Goal: Task Accomplishment & Management: Manage account settings

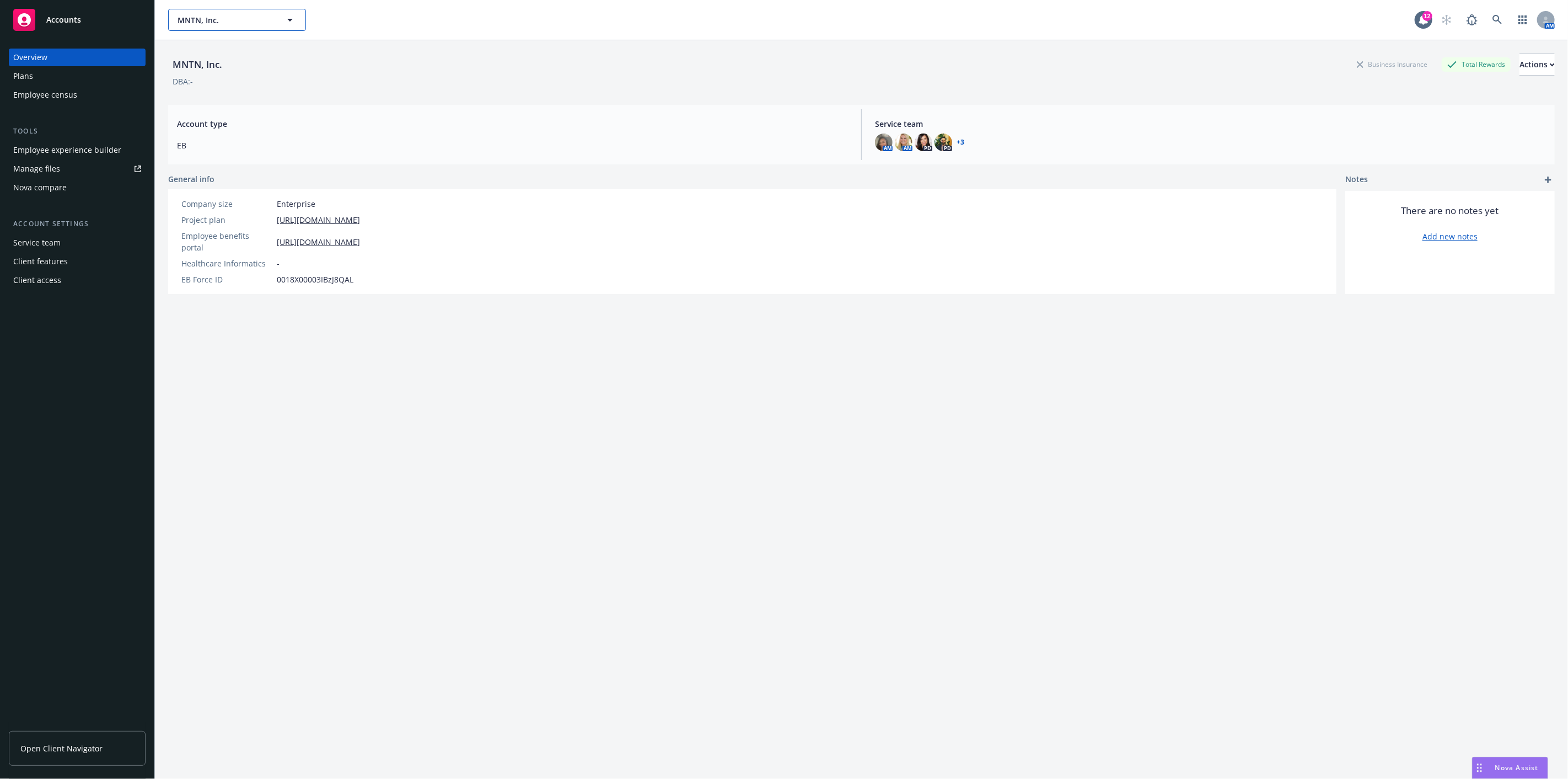
click at [287, 18] on icon "button" at bounding box center [290, 19] width 13 height 13
click at [221, 155] on strong "EMPIRE Distribution, Inc." at bounding box center [227, 153] width 94 height 11
click at [85, 124] on div "Employee experience builder" at bounding box center [67, 132] width 108 height 18
click at [289, 17] on icon "button" at bounding box center [290, 19] width 13 height 13
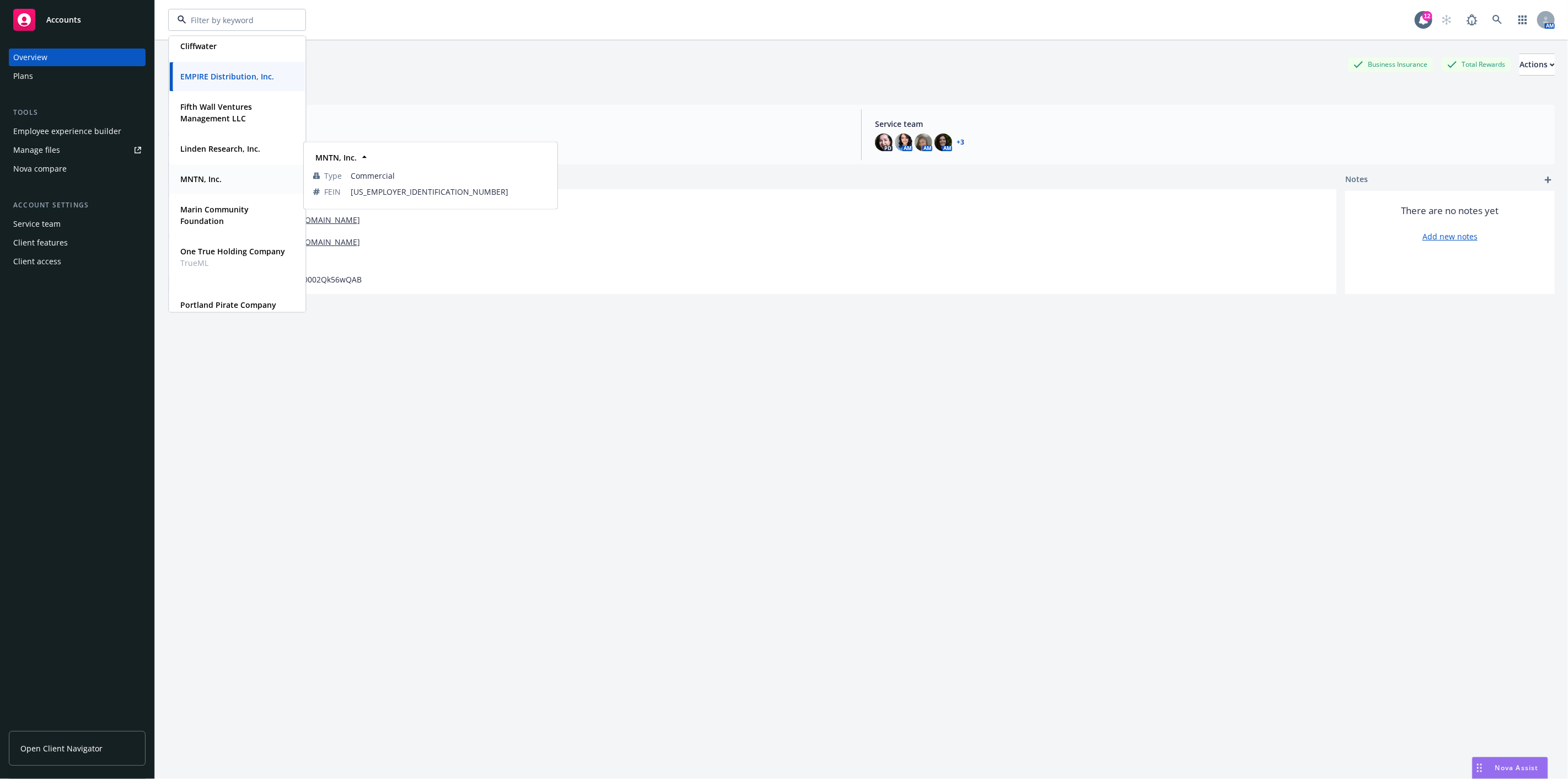
scroll to position [123, 0]
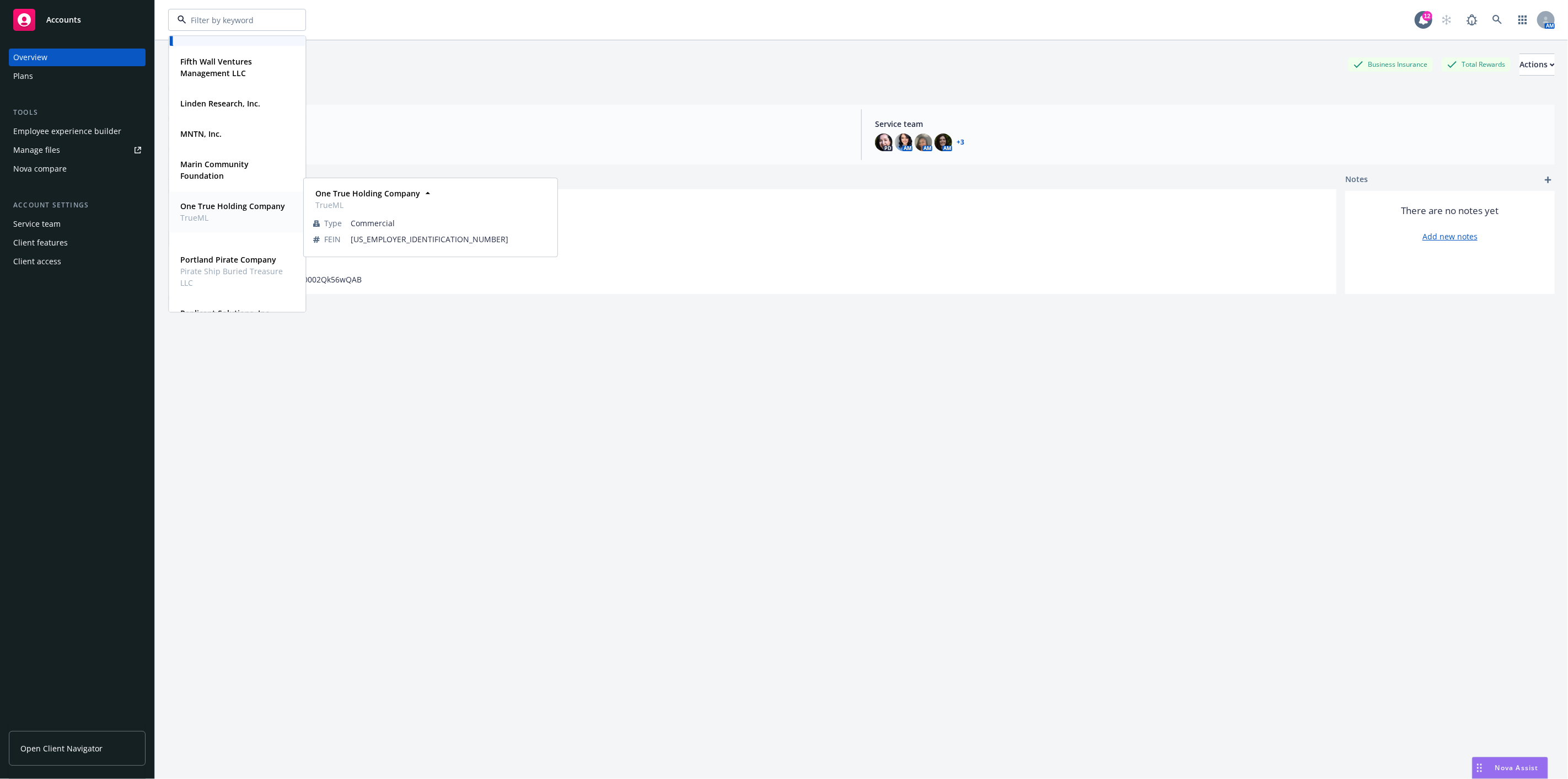
click at [216, 212] on span "One True Holding Company" at bounding box center [232, 206] width 105 height 11
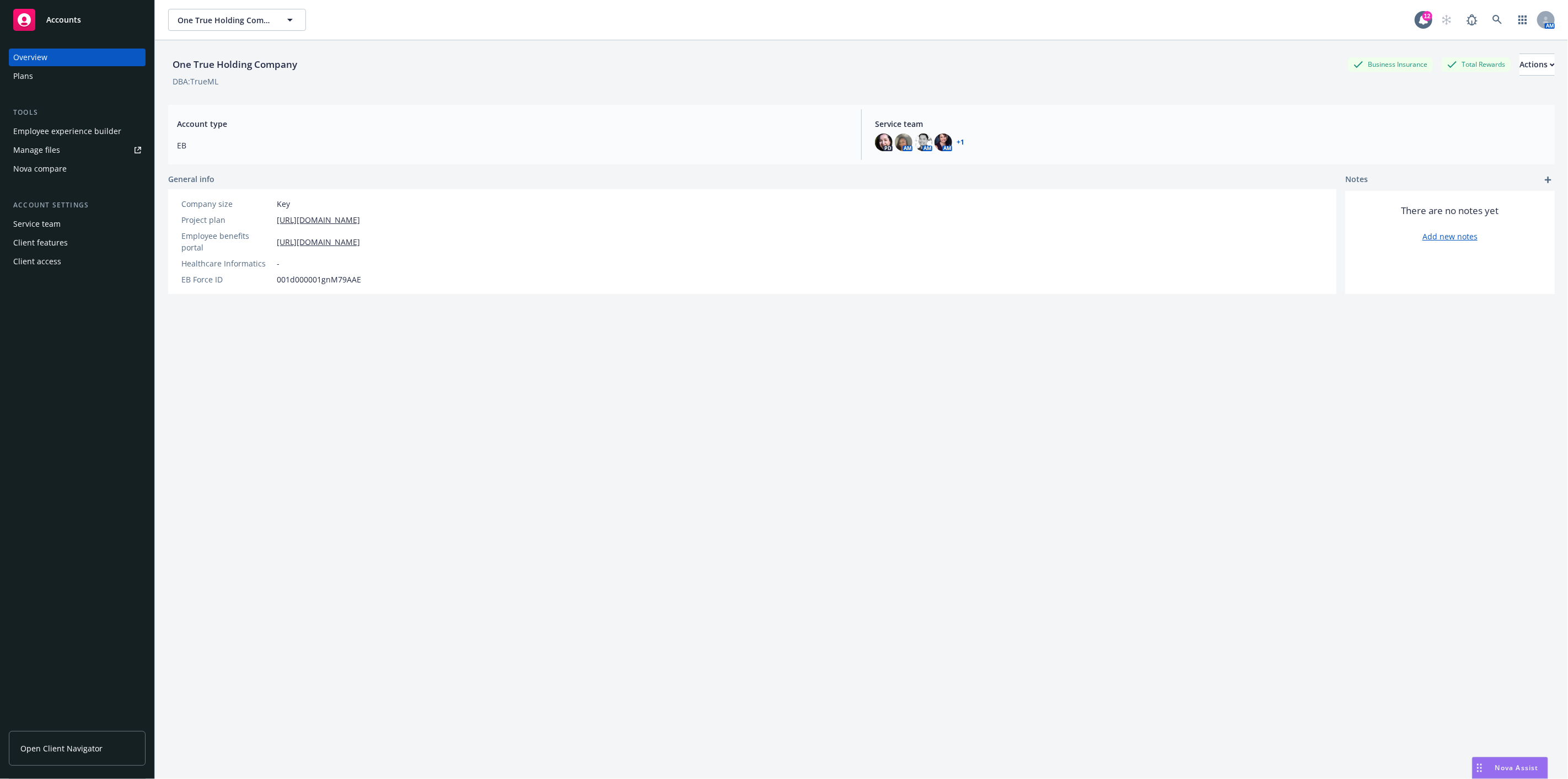
click at [71, 125] on div "Employee experience builder" at bounding box center [67, 132] width 108 height 18
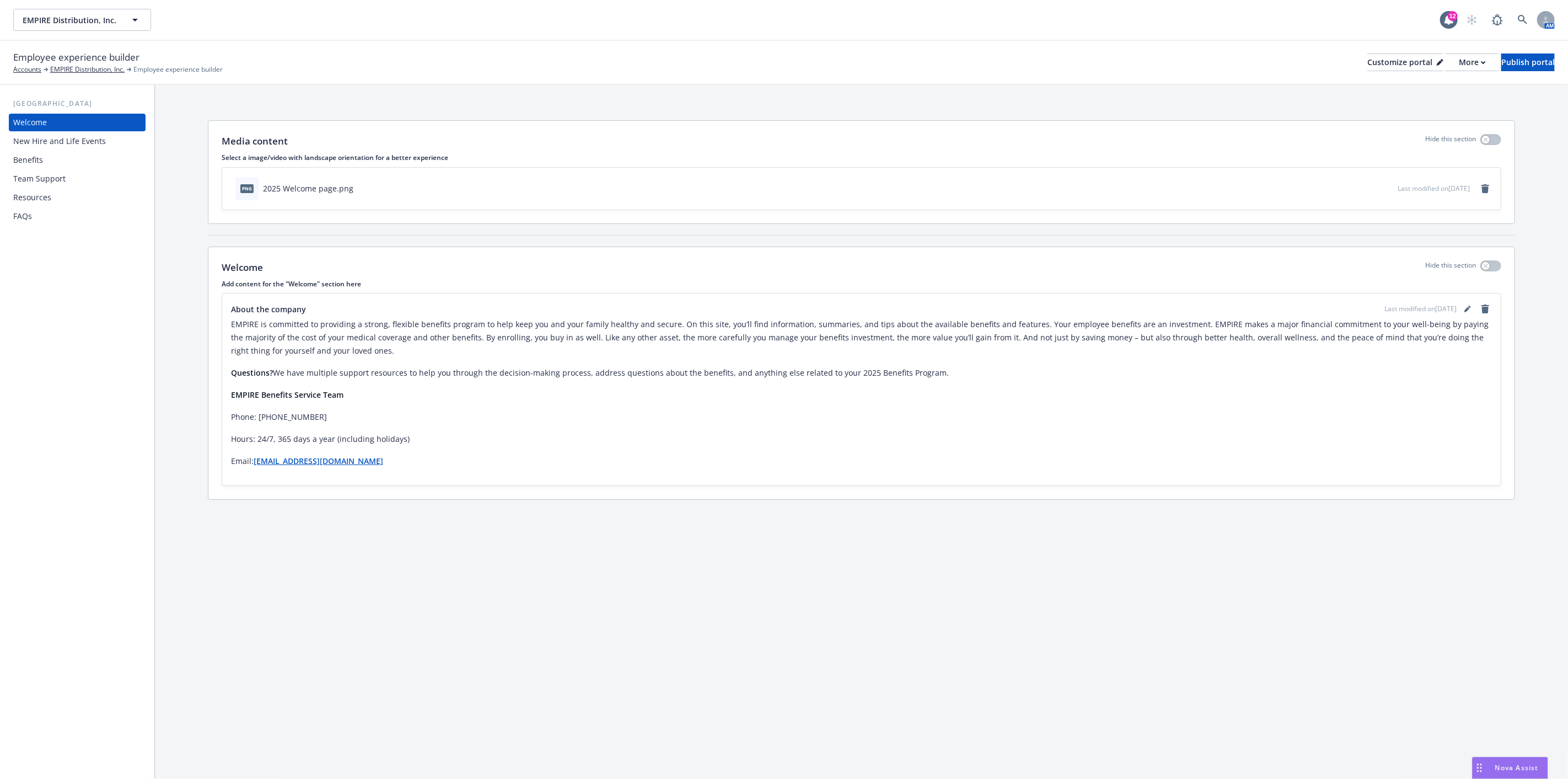
click at [59, 178] on div "Team Support" at bounding box center [39, 178] width 53 height 18
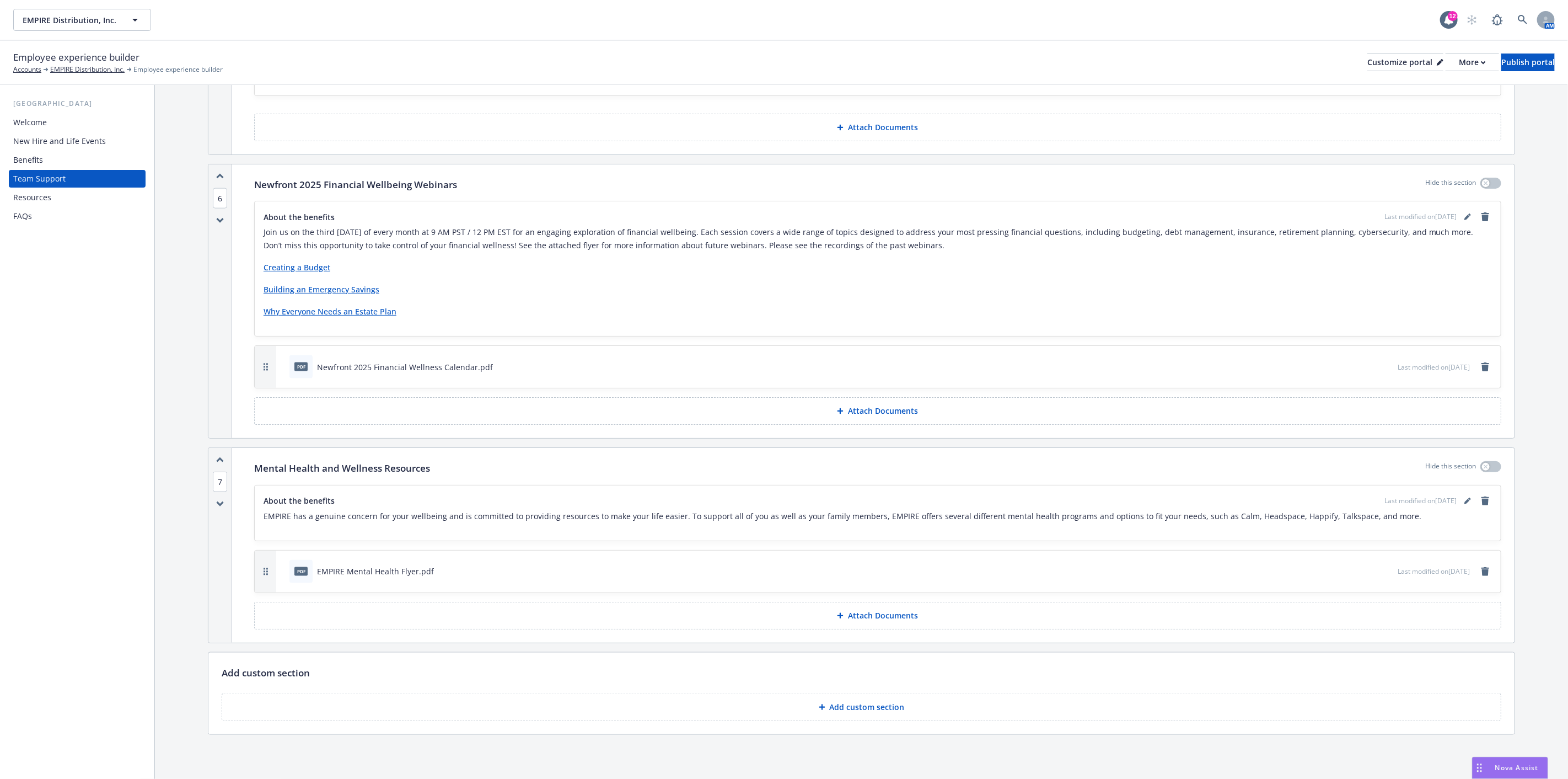
scroll to position [1063, 0]
click at [372, 363] on div "Newfront 2025 Financial Wellness Calendar.pdf" at bounding box center [404, 367] width 176 height 11
click at [1382, 363] on icon "preview file" at bounding box center [1387, 366] width 10 height 8
click at [292, 266] on link "Creating a Budget" at bounding box center [297, 267] width 67 height 11
click at [1464, 215] on icon "editPencil" at bounding box center [1467, 218] width 6 height 6
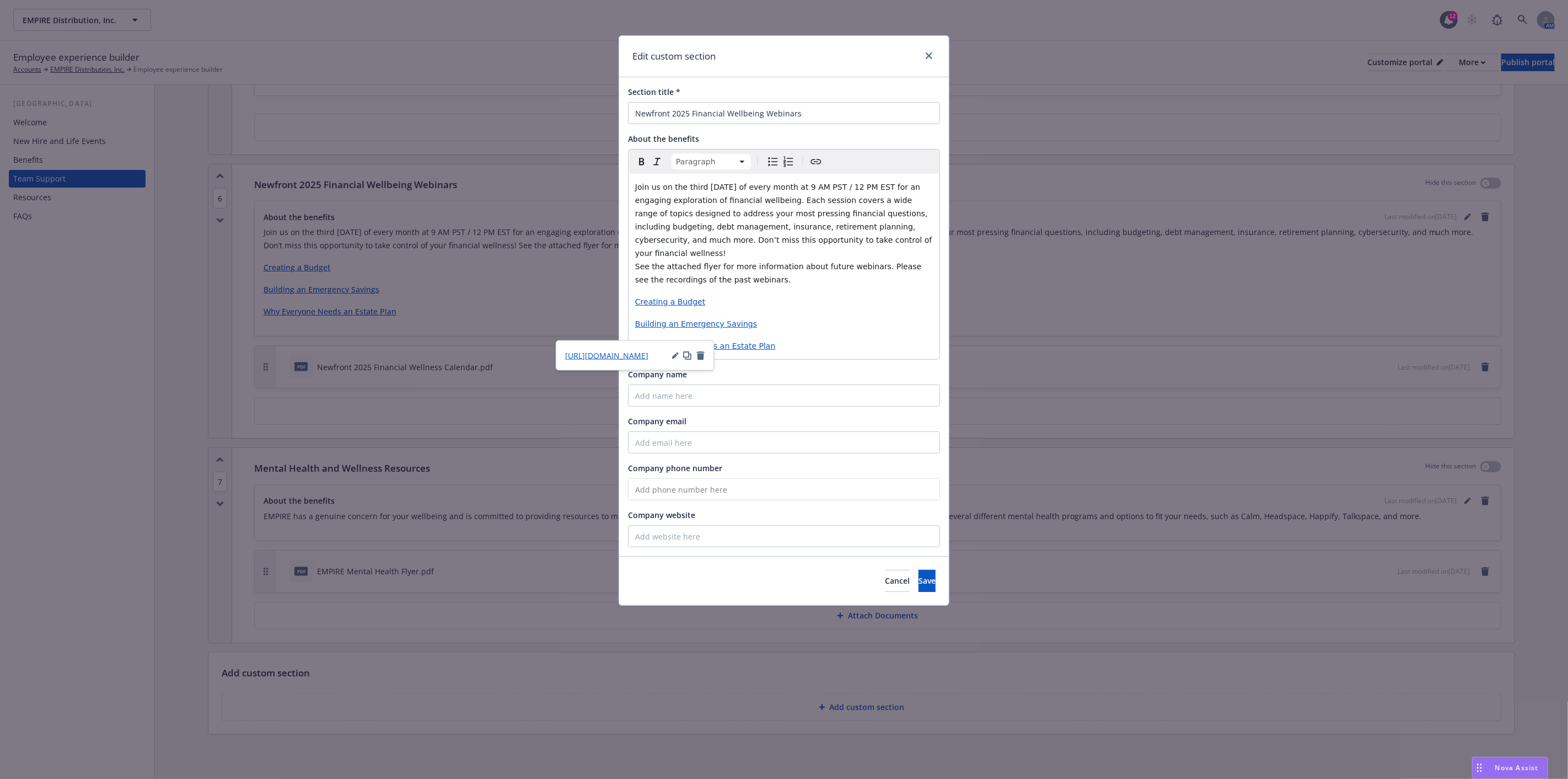
click at [800, 339] on p "Why Everyone Needs an Estate Plan" at bounding box center [784, 346] width 298 height 13
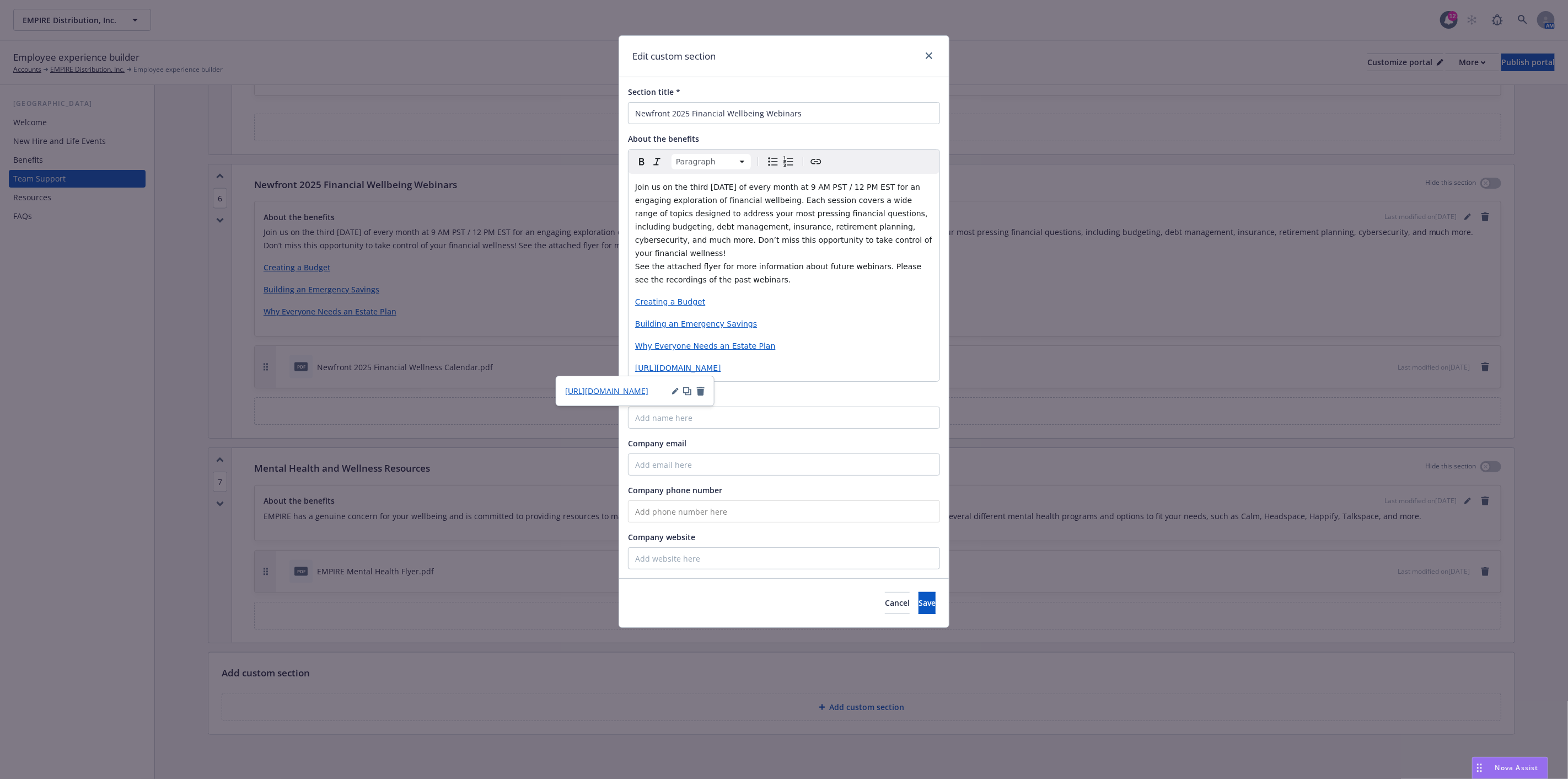
click at [672, 388] on icon "button" at bounding box center [675, 391] width 7 height 7
click at [841, 361] on p "https://fast.wistia.com/embed/channel/txkebenua4?wchannelid=txkebenua4&wmediaid…" at bounding box center [784, 368] width 298 height 13
drag, startPoint x: 817, startPoint y: 367, endPoint x: 634, endPoint y: 356, distance: 183.3
click at [634, 356] on div "Join us on the third Thursday of every month at 9 AM PST / 12 PM EST for an eng…" at bounding box center [784, 277] width 311 height 207
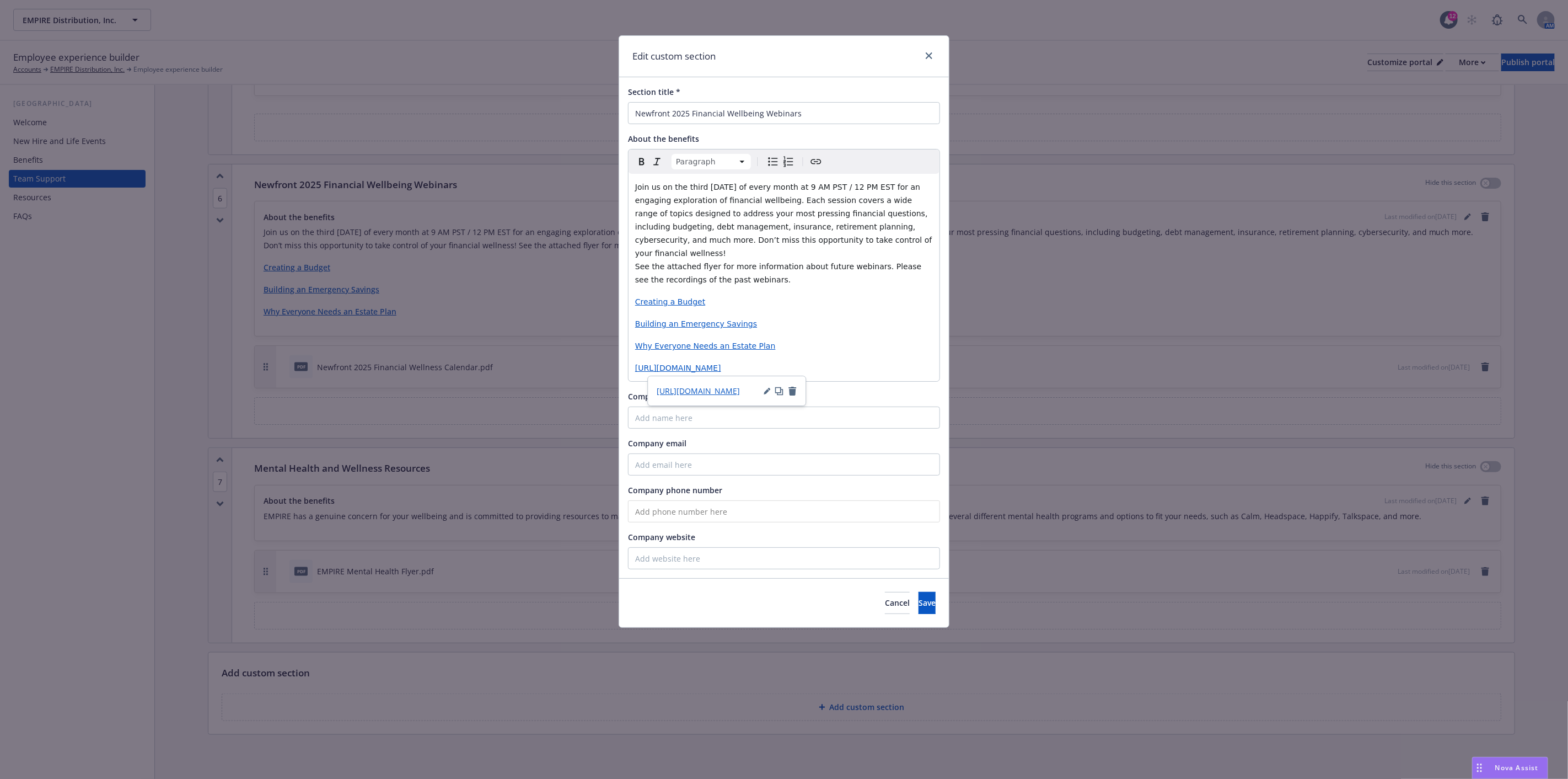
click at [793, 387] on icon "button" at bounding box center [792, 391] width 8 height 9
click at [791, 387] on icon "button" at bounding box center [792, 391] width 8 height 9
click at [868, 343] on div "Join us on the third Thursday of every month at 9 AM PST / 12 PM EST for an eng…" at bounding box center [784, 277] width 311 height 207
drag, startPoint x: 819, startPoint y: 371, endPoint x: 633, endPoint y: 353, distance: 186.9
click at [633, 353] on div "Join us on the third Thursday of every month at 9 AM PST / 12 PM EST for an eng…" at bounding box center [784, 277] width 311 height 207
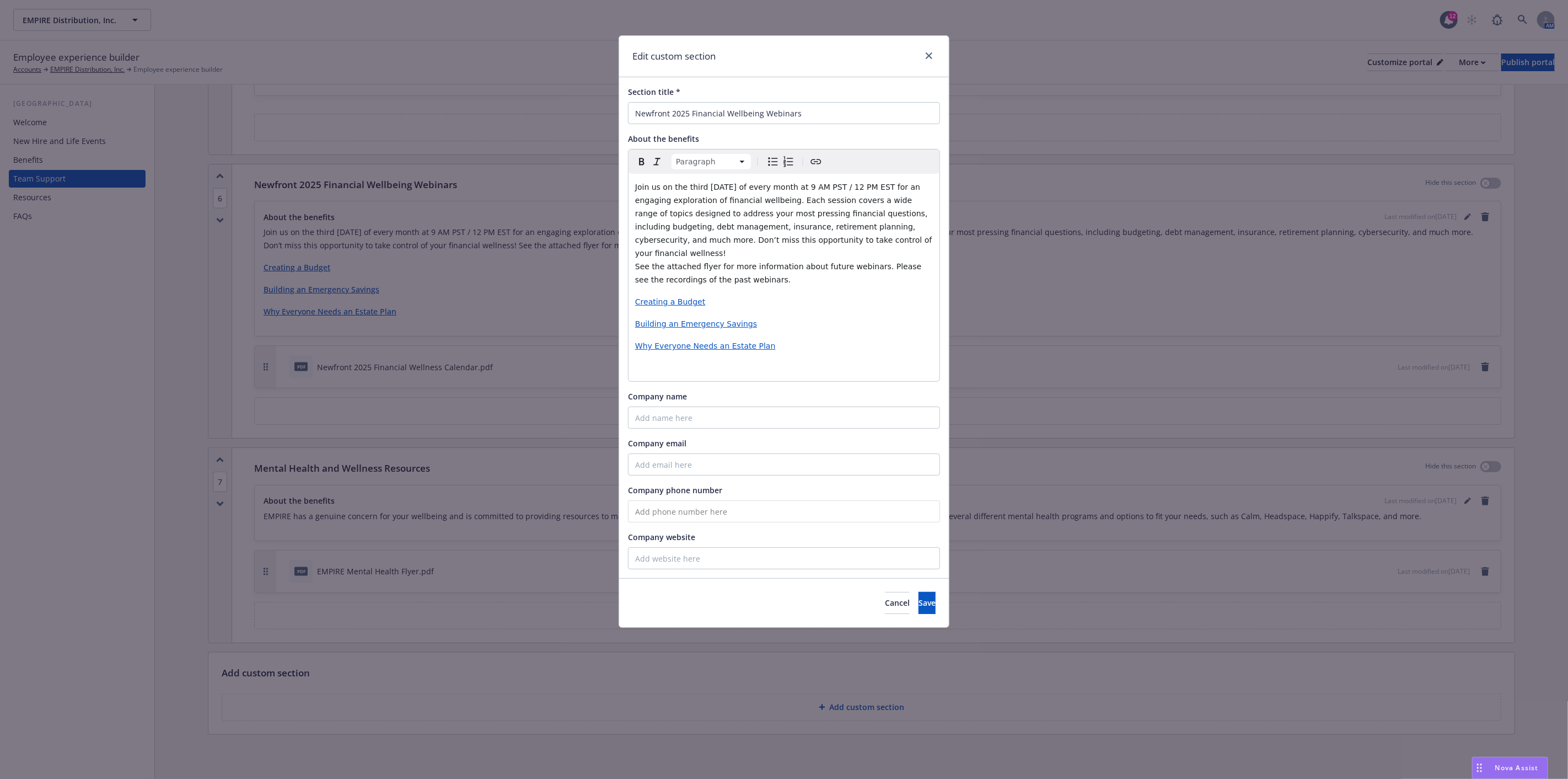
drag, startPoint x: 649, startPoint y: 352, endPoint x: 643, endPoint y: 356, distance: 7.2
click at [721, 367] on span "https://fast.wistia.com/embed/channel/txkebenua4?wchannelid=txkebenua4&wmediaid…" at bounding box center [678, 368] width 86 height 9
drag, startPoint x: 791, startPoint y: 366, endPoint x: 632, endPoint y: 348, distance: 160.0
click at [632, 348] on div "Join us on the third Thursday of every month at 9 AM PST / 12 PM EST for an eng…" at bounding box center [784, 277] width 311 height 207
click at [753, 295] on p "Creating a Budget" at bounding box center [784, 301] width 298 height 13
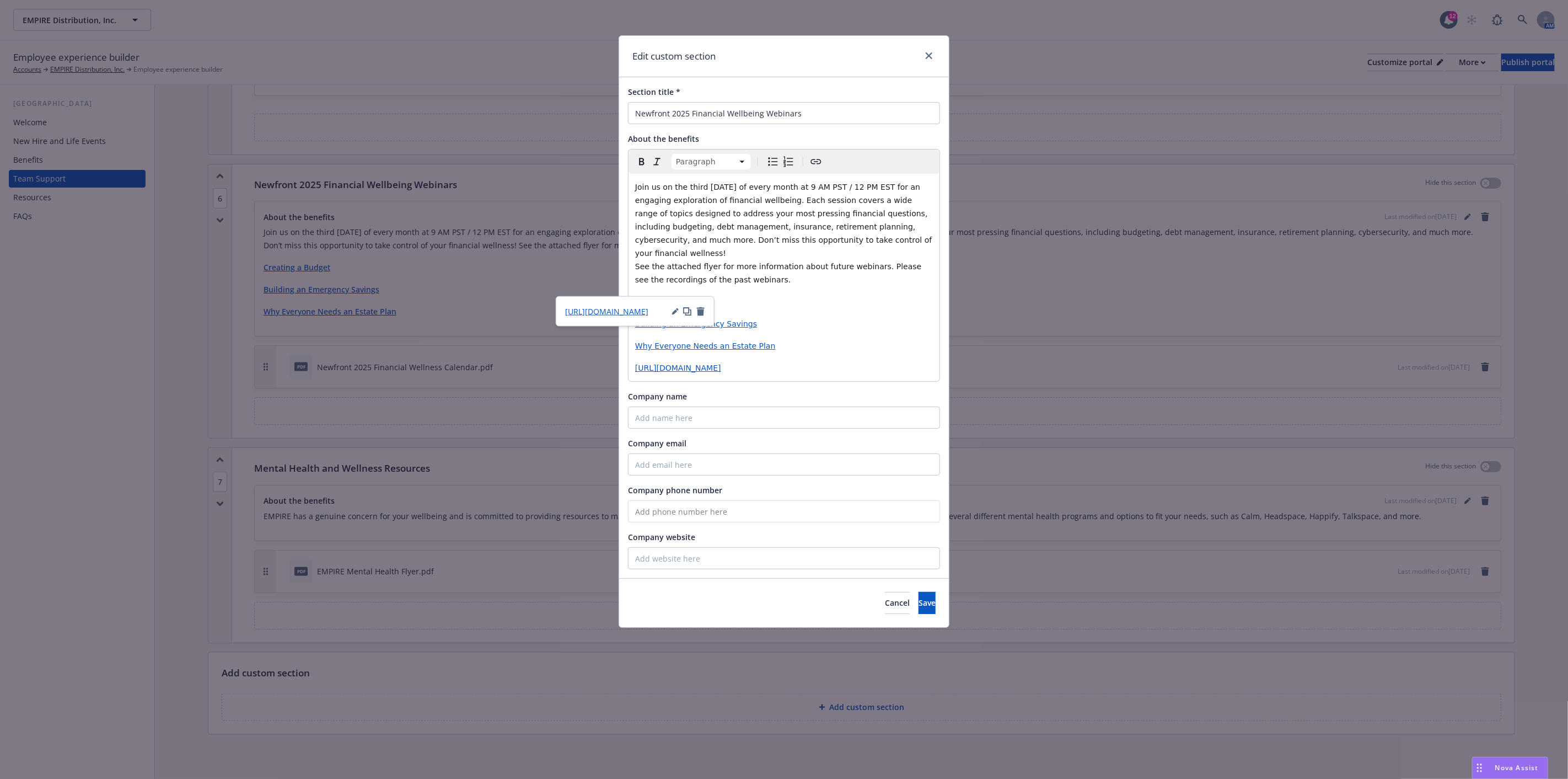
drag, startPoint x: 676, startPoint y: 290, endPoint x: 886, endPoint y: 280, distance: 210.2
click at [886, 280] on div "Join us on the third Thursday of every month at 9 AM PST / 12 PM EST for an eng…" at bounding box center [784, 277] width 311 height 207
click at [675, 309] on icon "button" at bounding box center [675, 311] width 7 height 7
click at [831, 295] on div "Join us on the third Thursday of every month at 9 AM PST / 12 PM EST for an eng…" at bounding box center [784, 277] width 311 height 207
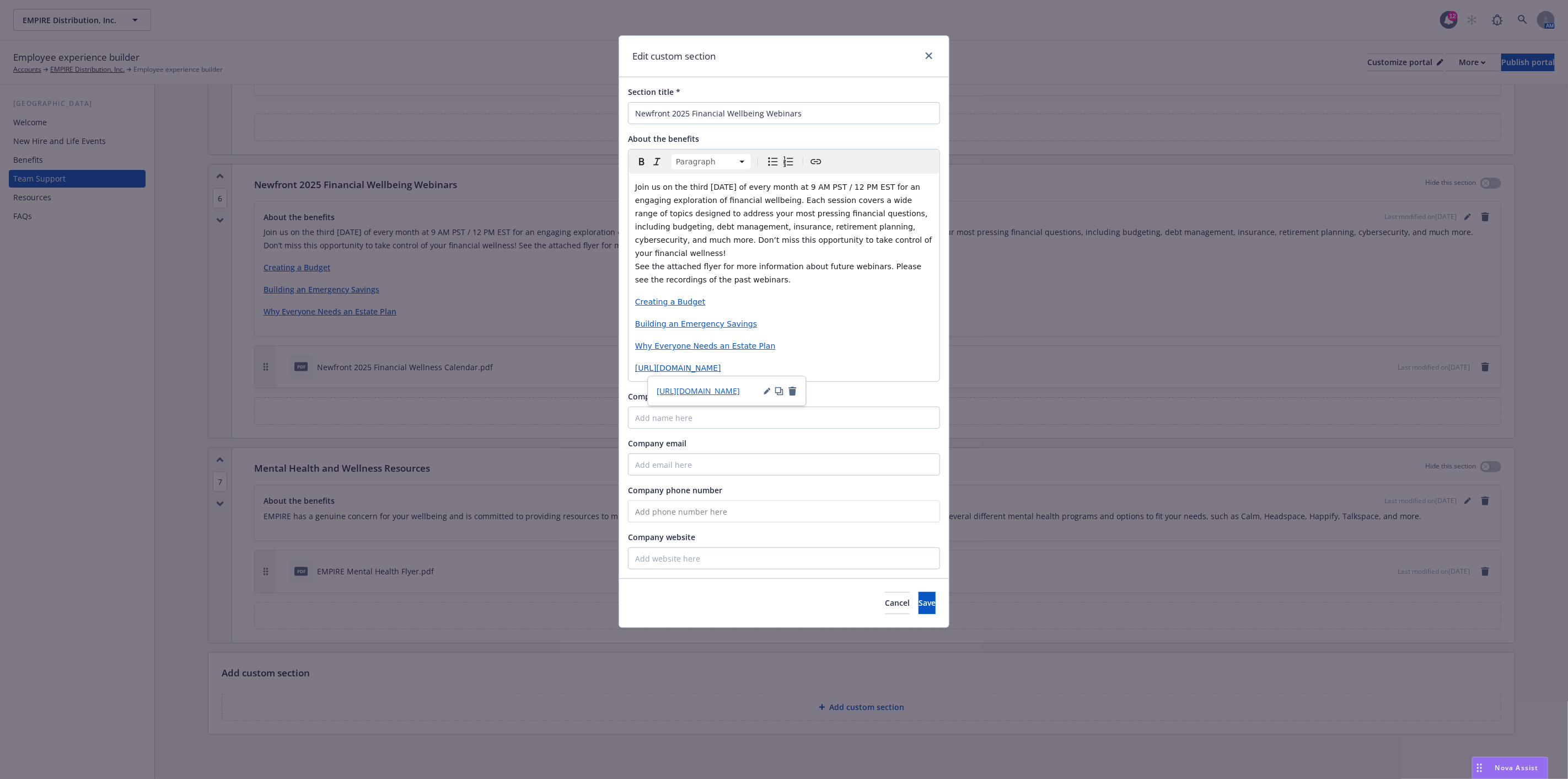
drag, startPoint x: 828, startPoint y: 371, endPoint x: 632, endPoint y: 358, distance: 196.4
click at [632, 358] on div "Join us on the third Thursday of every month at 9 AM PST / 12 PM EST for an eng…" at bounding box center [784, 277] width 311 height 207
click at [667, 361] on p "editable markdown" at bounding box center [784, 368] width 298 height 13
drag, startPoint x: 807, startPoint y: 367, endPoint x: 635, endPoint y: 358, distance: 172.2
click at [635, 358] on div "Join us on the third Thursday of every month at 9 AM PST / 12 PM EST for an eng…" at bounding box center [784, 277] width 311 height 207
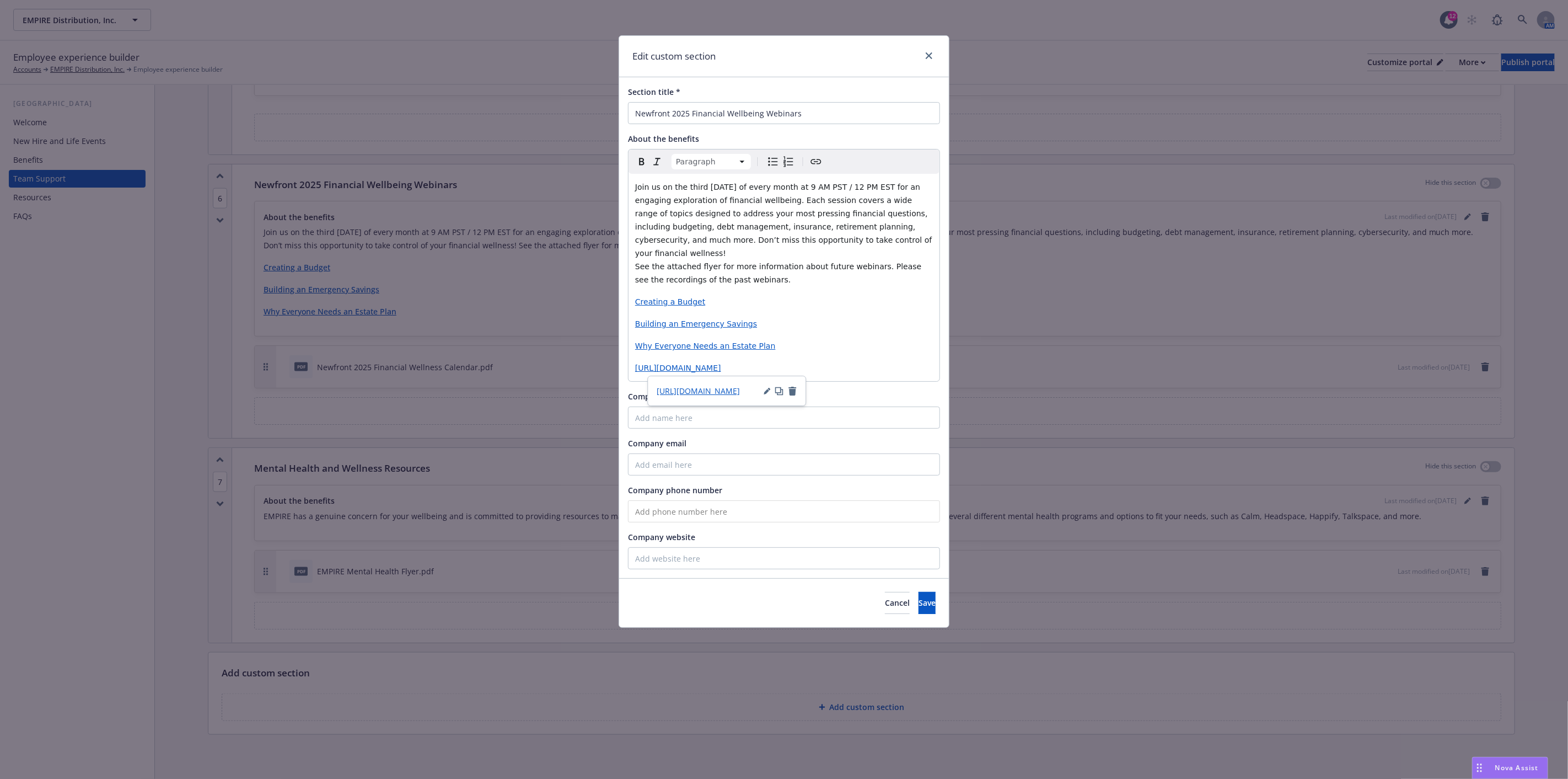
drag, startPoint x: 727, startPoint y: 359, endPoint x: 768, endPoint y: 391, distance: 52.0
click at [768, 391] on icon "button" at bounding box center [767, 391] width 7 height 7
click at [774, 415] on input "https://fast.wistia.com/embed/channel/txkebenua4?wchannelid=txkebenua4&wmediaid…" at bounding box center [727, 411] width 140 height 22
click at [792, 407] on input "https://fast.wistia.com/embed/channel/txkebenua4?wchannelid=txkebenua4&wmediaid…" at bounding box center [727, 411] width 140 height 22
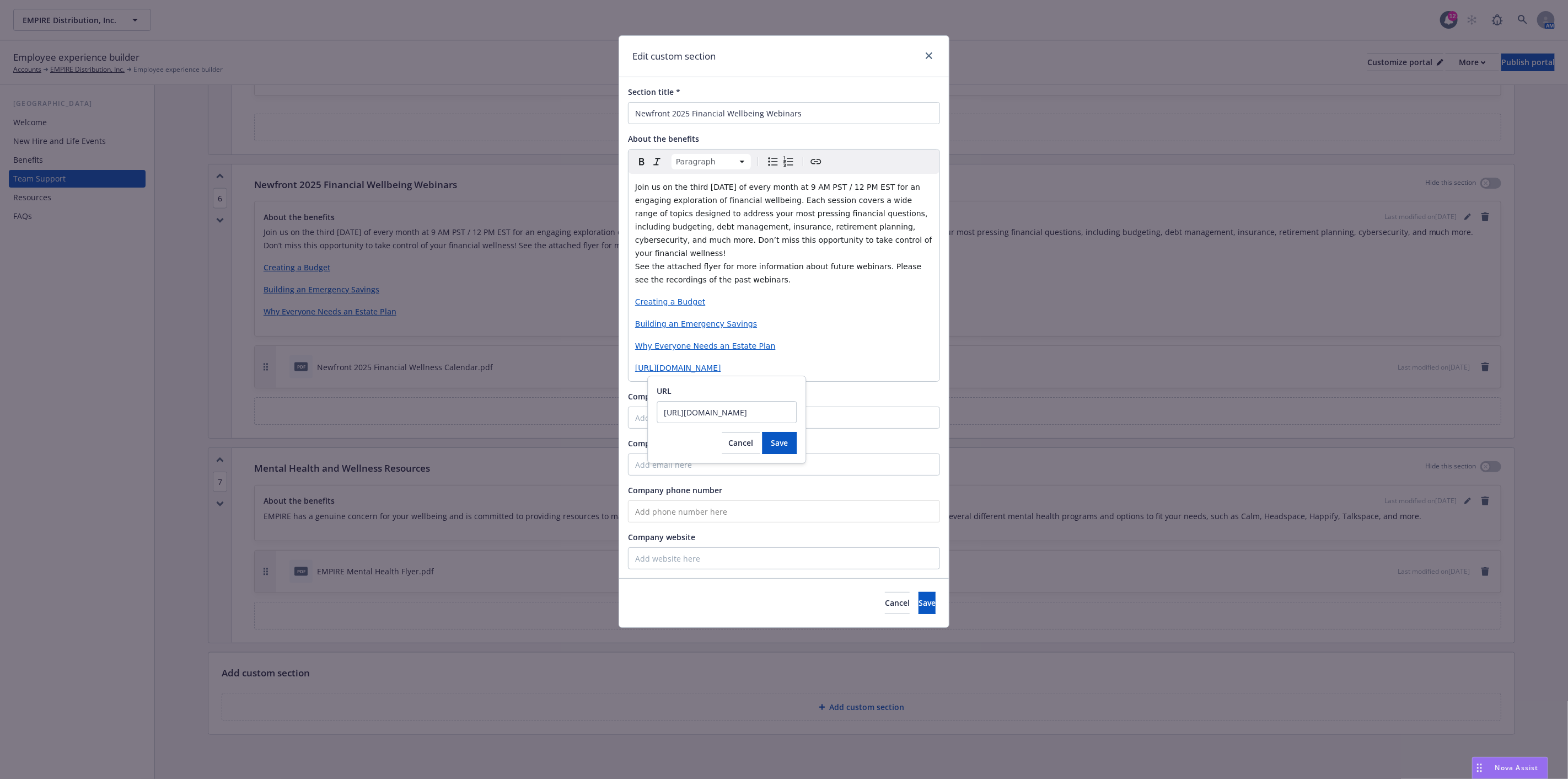
scroll to position [0, 0]
drag, startPoint x: 791, startPoint y: 411, endPoint x: 624, endPoint y: 416, distance: 167.1
click at [624, 416] on body "EMPIRE Distribution, Inc. EMPIRE Distribution, Inc. 12 AM Employee experience b…" at bounding box center [784, 390] width 1568 height 779
drag, startPoint x: 664, startPoint y: 410, endPoint x: 812, endPoint y: 406, distance: 148.1
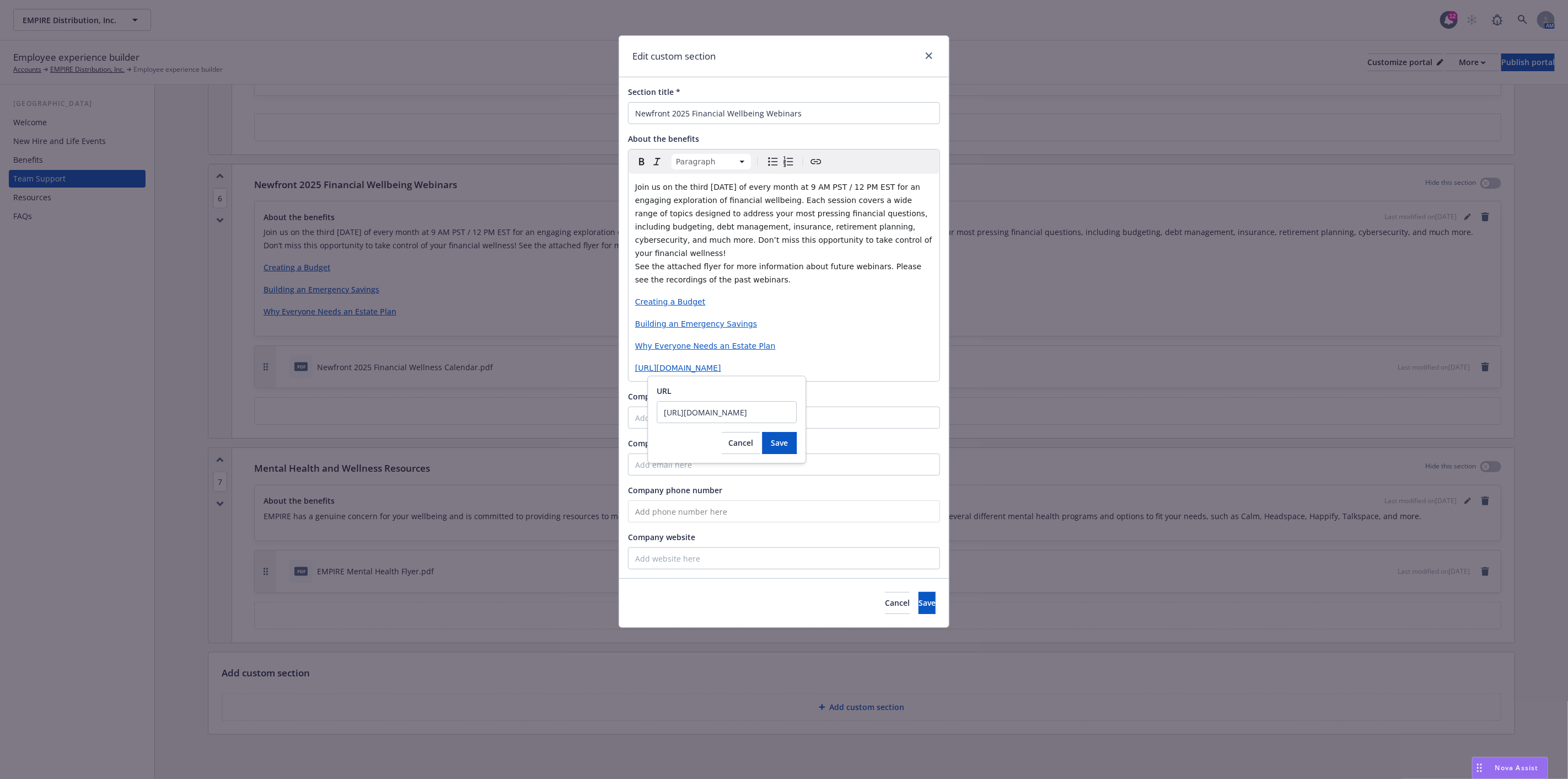
click at [812, 406] on body "EMPIRE Distribution, Inc. EMPIRE Distribution, Inc. 12 AM Employee experience b…" at bounding box center [784, 390] width 1568 height 779
type input "College Savings 101"
click at [762, 432] on button "Save" at bounding box center [779, 443] width 34 height 22
click at [740, 450] on button "Cancel" at bounding box center [740, 457] width 38 height 22
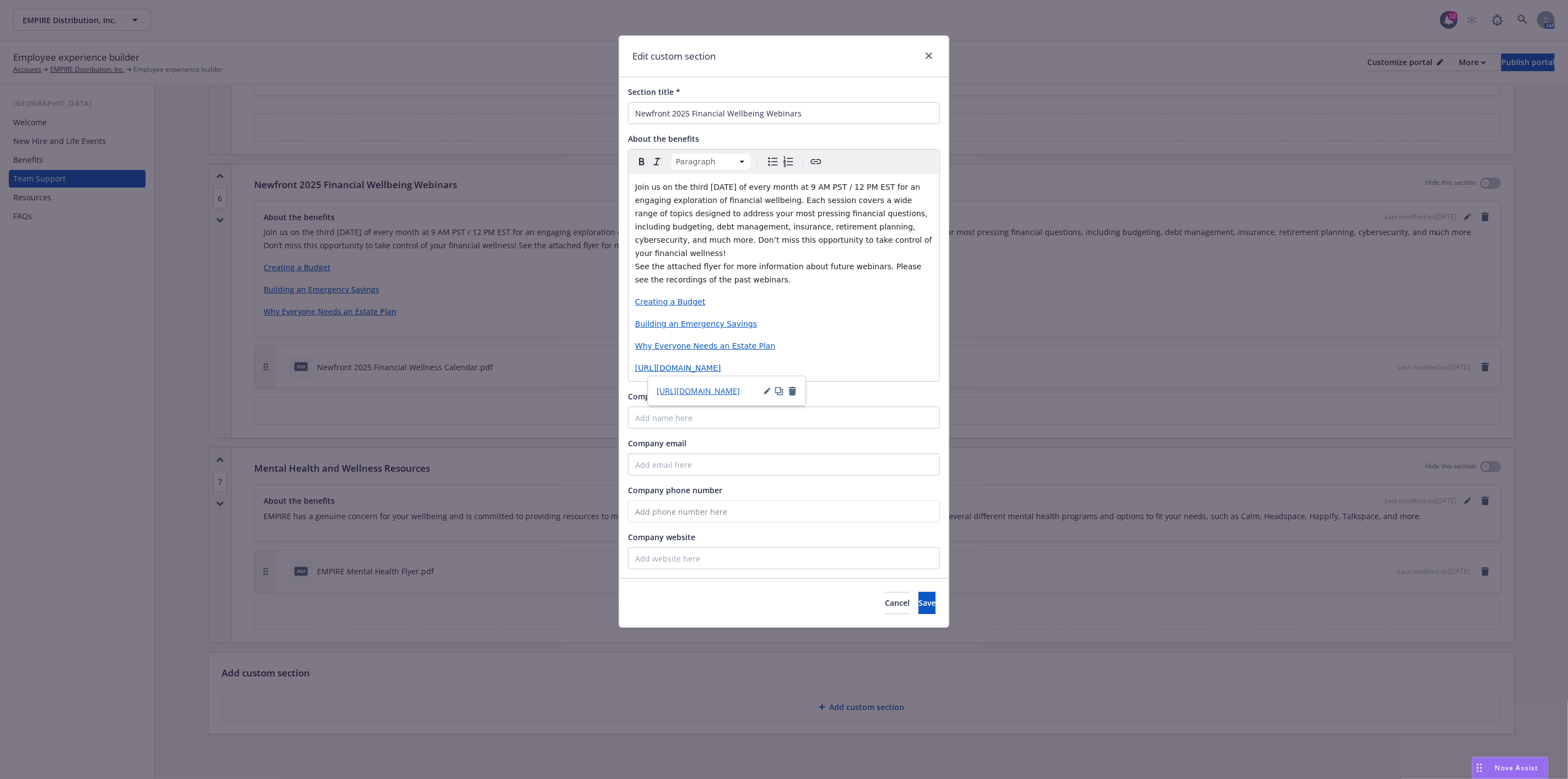
click at [779, 390] on icon "button" at bounding box center [779, 391] width 9 height 9
click at [848, 378] on div "Join us on the third Thursday of every month at 9 AM PST / 12 PM EST for an eng…" at bounding box center [784, 277] width 311 height 207
drag, startPoint x: 812, startPoint y: 370, endPoint x: 635, endPoint y: 355, distance: 177.6
click at [635, 355] on div "Join us on the third Thursday of every month at 9 AM PST / 12 PM EST for an eng…" at bounding box center [784, 277] width 311 height 207
click at [854, 317] on p "Building an Emergency Savings" at bounding box center [784, 323] width 298 height 13
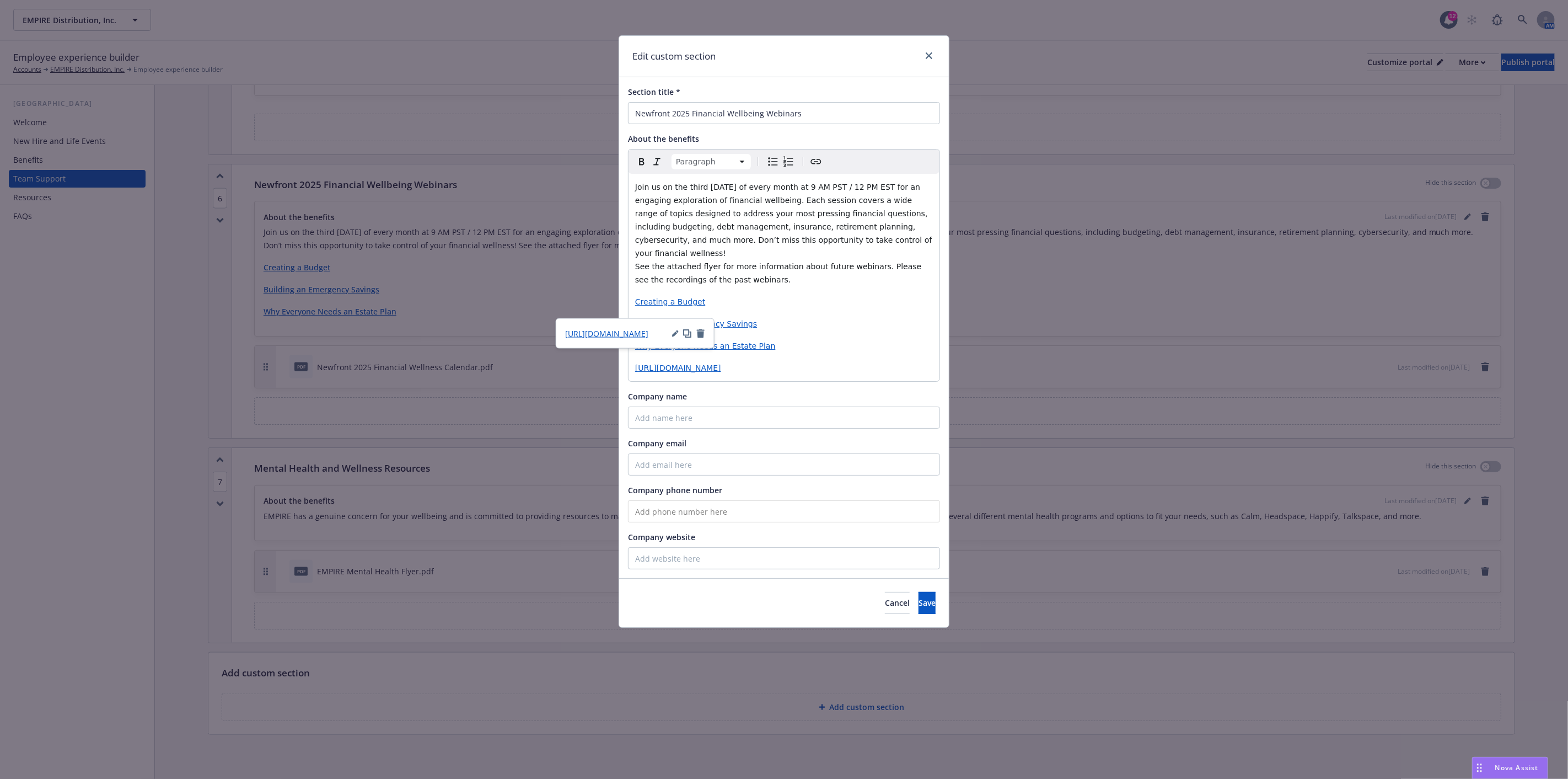
drag, startPoint x: 724, startPoint y: 311, endPoint x: 775, endPoint y: 296, distance: 53.2
click at [775, 296] on div "Join us on the third Thursday of every month at 9 AM PST / 12 PM EST for an eng…" at bounding box center [784, 277] width 311 height 207
drag, startPoint x: 704, startPoint y: 289, endPoint x: 630, endPoint y: 287, distance: 74.0
click at [630, 287] on div "Join us on the third Thursday of every month at 9 AM PST / 12 PM EST for an eng…" at bounding box center [784, 277] width 311 height 207
drag, startPoint x: 675, startPoint y: 290, endPoint x: 904, endPoint y: 277, distance: 229.4
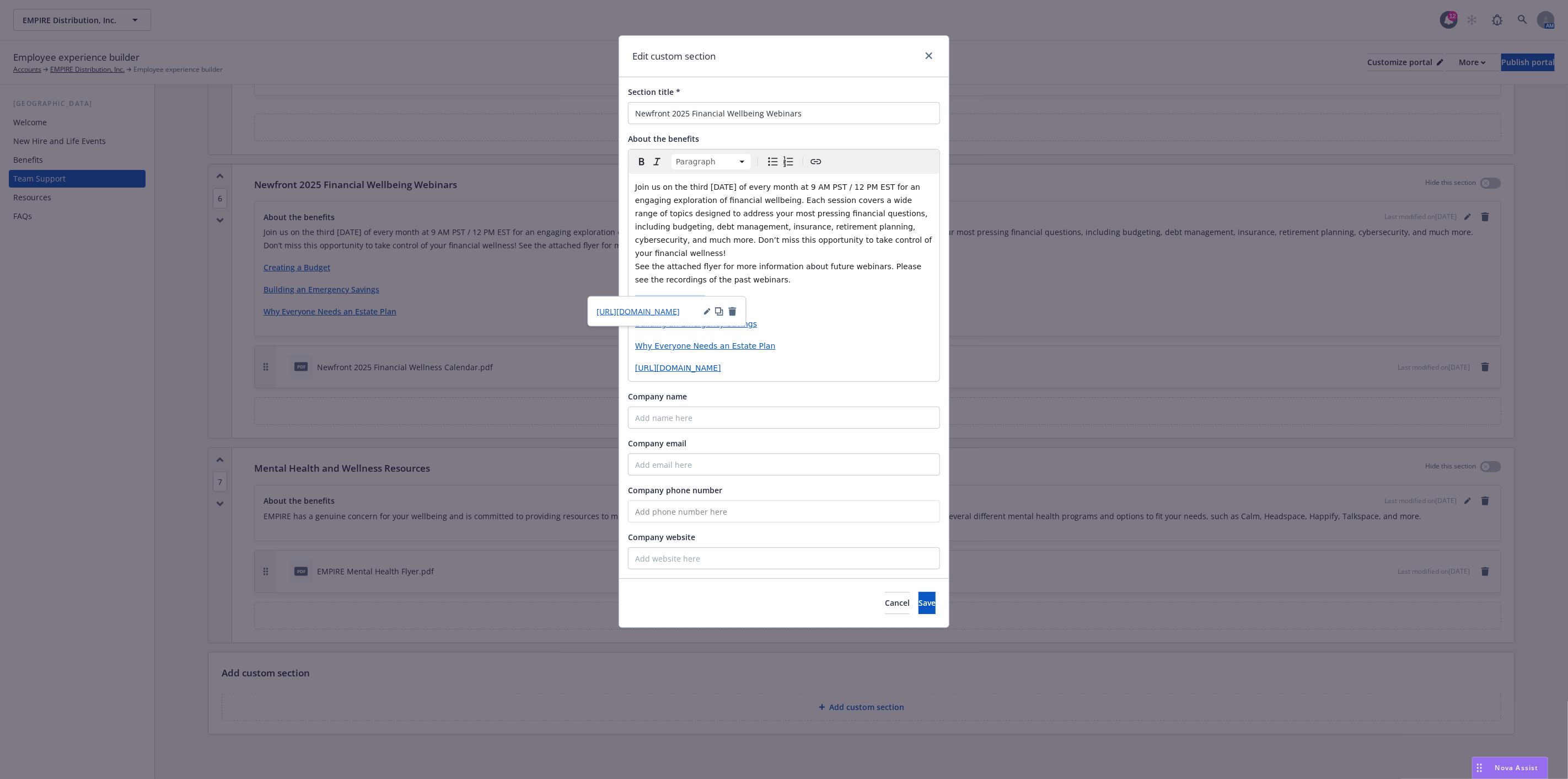
click at [905, 275] on div "Join us on the third Thursday of every month at 9 AM PST / 12 PM EST for an eng…" at bounding box center [784, 277] width 311 height 207
drag, startPoint x: 812, startPoint y: 373, endPoint x: 637, endPoint y: 355, distance: 175.9
click at [637, 361] on p "https://fast.wistia.com/embed/channel/txkebenua4?wchannelid=txkebenua4&wmediaid…" at bounding box center [784, 368] width 298 height 13
click at [881, 339] on p "Why Everyone Needs an Estate Plan" at bounding box center [784, 346] width 298 height 13
click at [882, 342] on div "Join us on the third Thursday of every month at 9 AM PST / 12 PM EST for an eng…" at bounding box center [784, 277] width 311 height 207
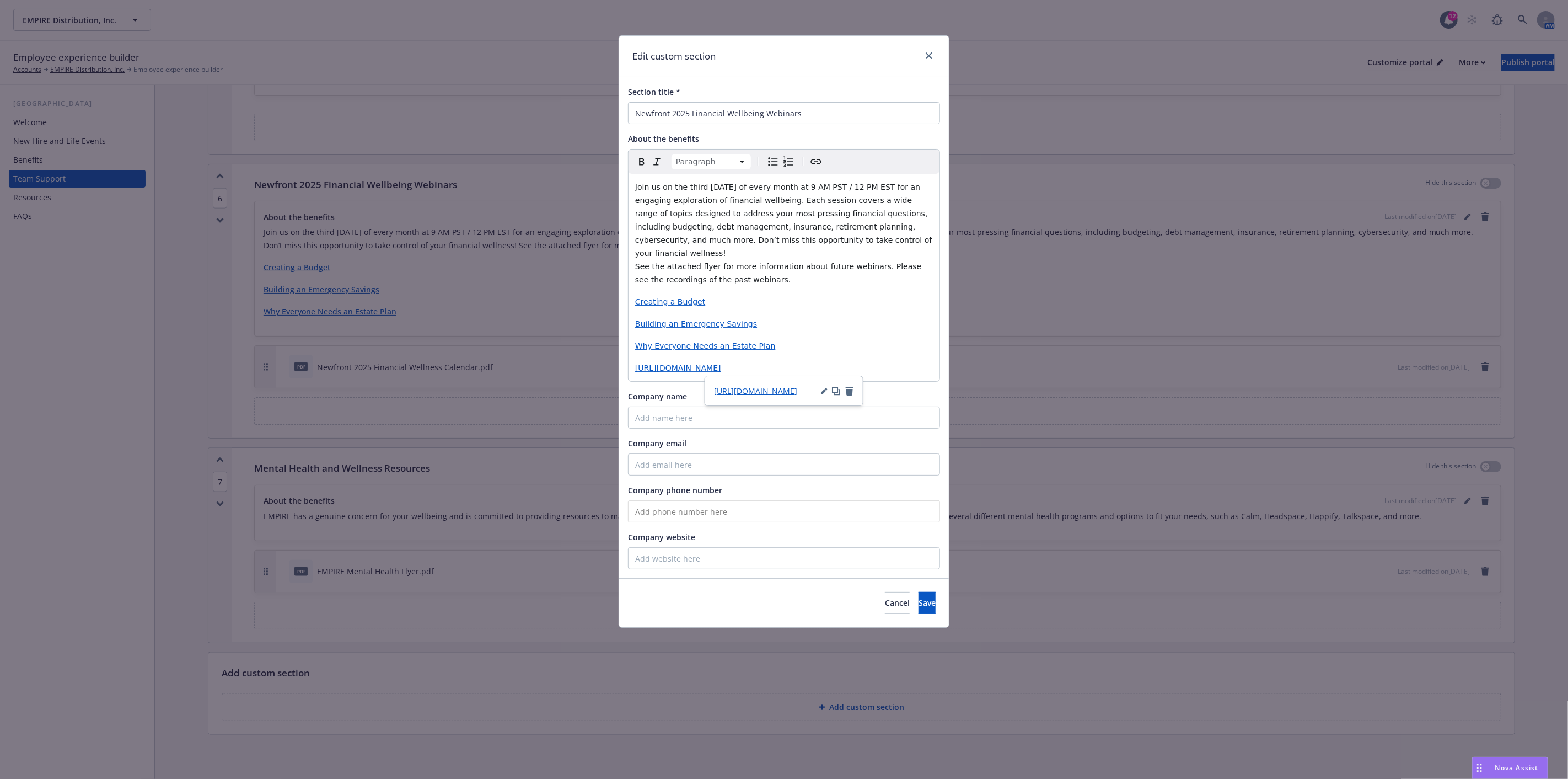
click at [883, 342] on div "Join us on the third Thursday of every month at 9 AM PST / 12 PM EST for an eng…" at bounding box center [784, 277] width 311 height 207
drag, startPoint x: 731, startPoint y: 389, endPoint x: 763, endPoint y: 356, distance: 46.0
click at [856, 374] on p "https://fast.wistia.com/embed/channel/txkebenua4?wchannelid=txkebenua4&wmediaid…" at bounding box center [784, 368] width 298 height 13
drag, startPoint x: 831, startPoint y: 369, endPoint x: 630, endPoint y: 355, distance: 201.5
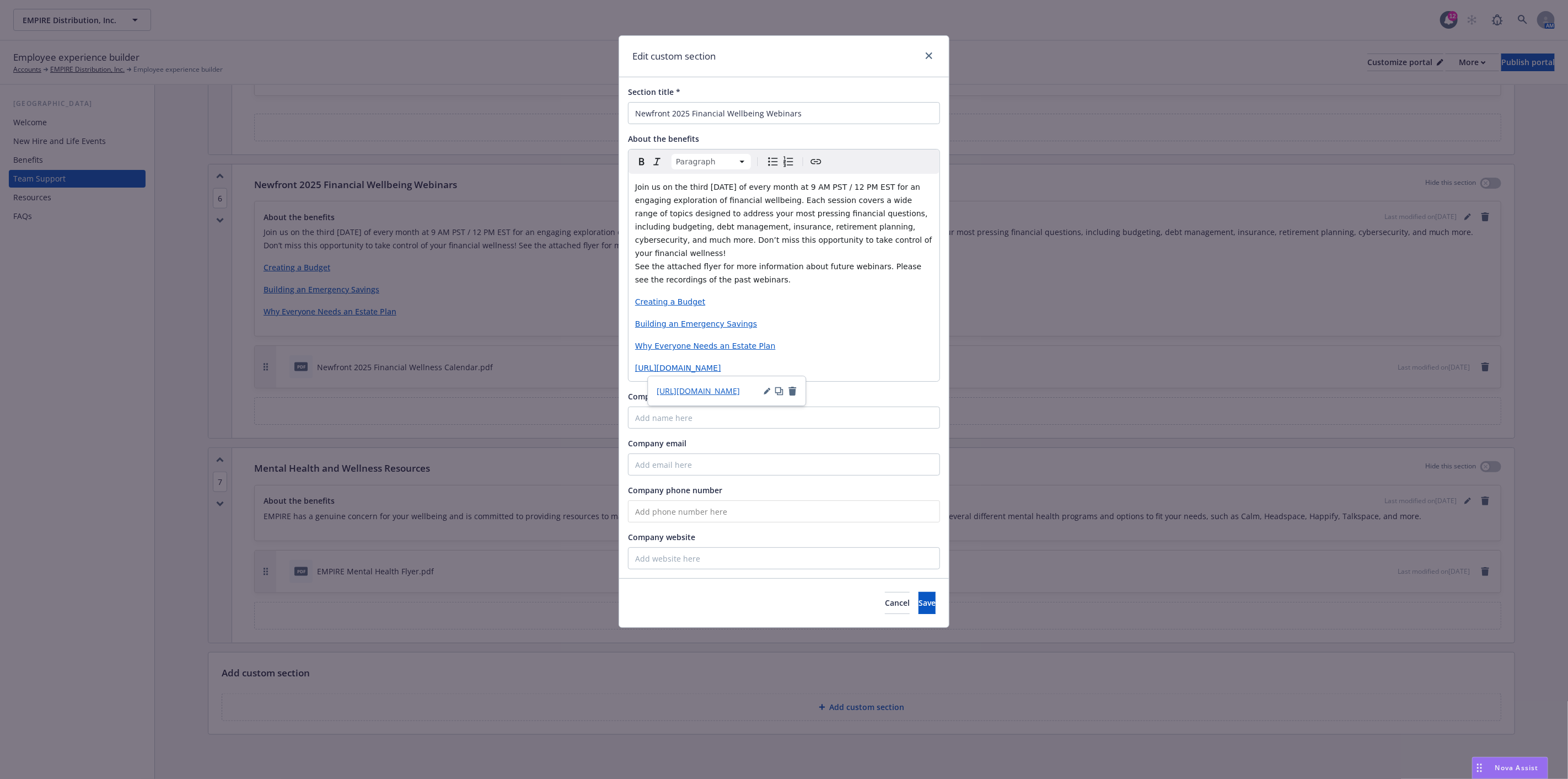
click at [630, 355] on div "Join us on the third Thursday of every month at 9 AM PST / 12 PM EST for an eng…" at bounding box center [784, 277] width 311 height 207
drag, startPoint x: 644, startPoint y: 352, endPoint x: 870, endPoint y: 384, distance: 228.3
click at [870, 391] on div "Company name" at bounding box center [784, 396] width 312 height 11
click at [711, 363] on span "https://fast.wistia.com/embed/channel/txkebenua4?wchannelid=txkebenua4&wmediaid…" at bounding box center [678, 368] width 86 height 9
click at [807, 368] on p "https://fast.wistia.com/embed/channel/txkebenua4?wchannelid=txkebenua4&wmediaid…" at bounding box center [784, 368] width 298 height 13
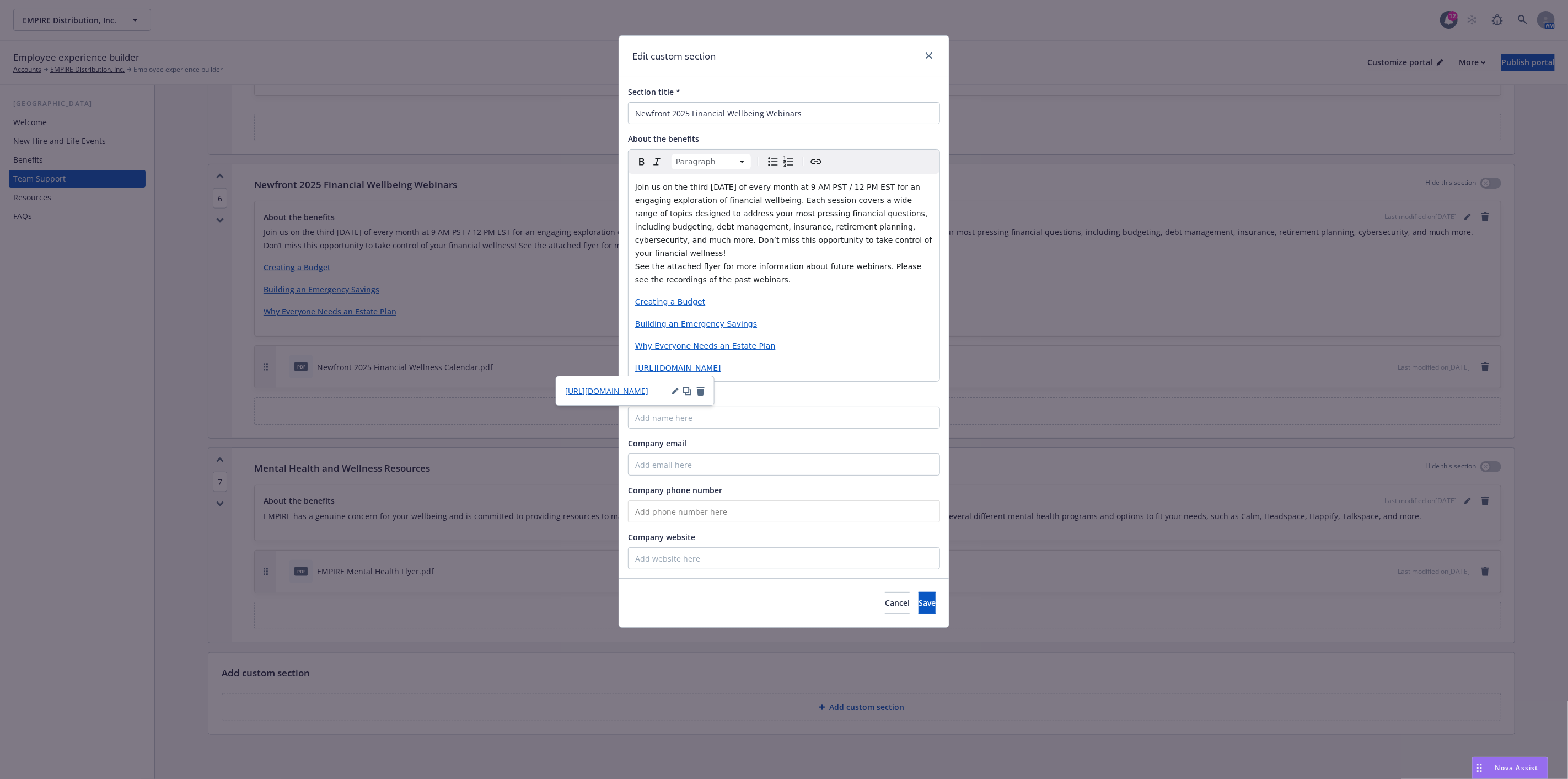
click at [807, 368] on p "https://fast.wistia.com/embed/channel/txkebenua4?wchannelid=txkebenua4&wmediaid…" at bounding box center [784, 368] width 298 height 13
click at [807, 368] on p "https://fast.wistia.com/embed/channel/txkebenua4?wchannelid=txkebenua4&wmediaid…" at bounding box center [784, 368] width 298 height 13
click at [766, 388] on icon "button" at bounding box center [767, 391] width 7 height 7
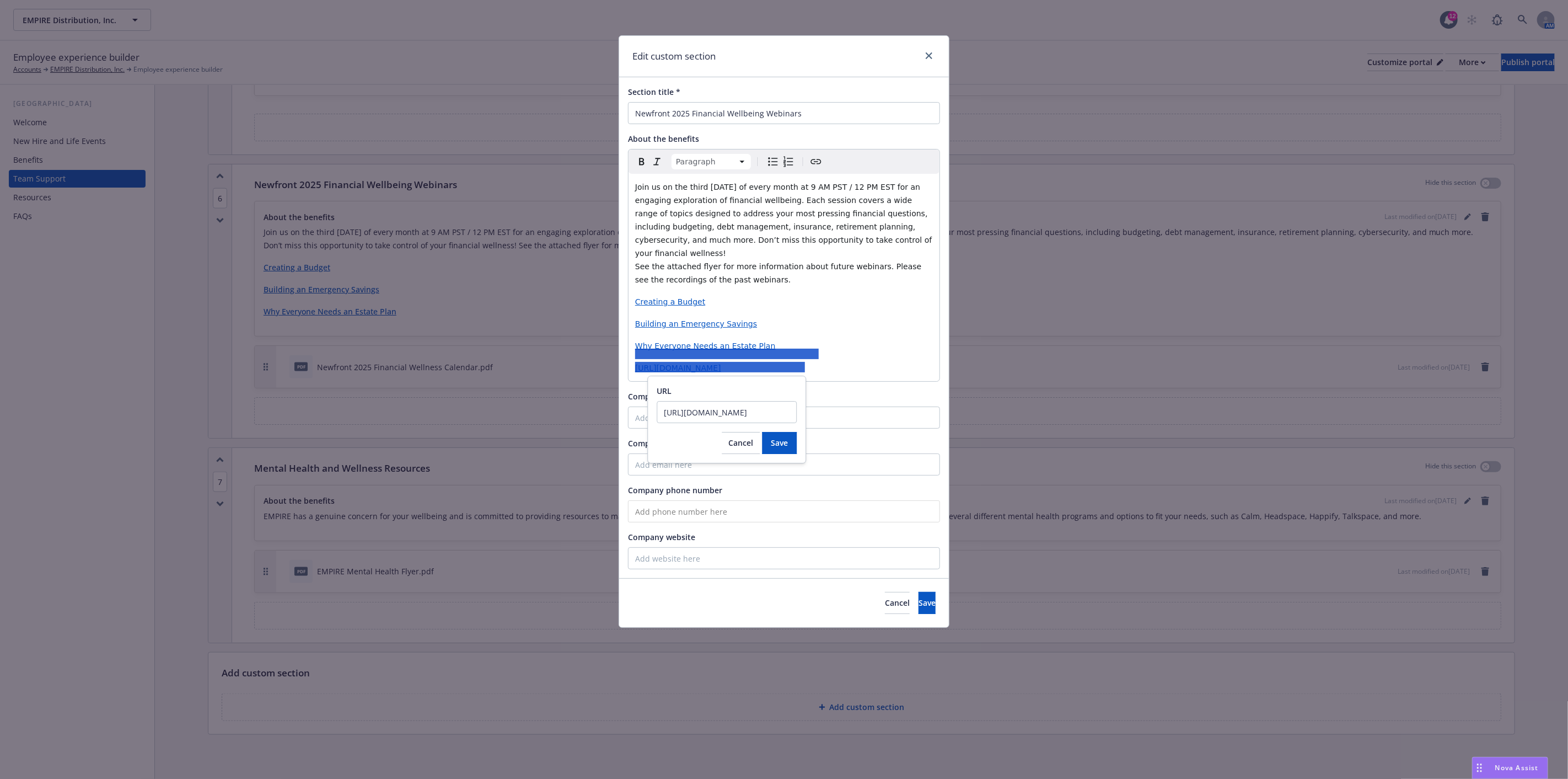
scroll to position [0, 235]
click at [728, 377] on div "URL https://fast.wistia.com/embed/channel/txkebenua4?wchannelid=txkebenua4&wmed…" at bounding box center [727, 420] width 159 height 88
click at [728, 386] on div "URL" at bounding box center [727, 391] width 140 height 11
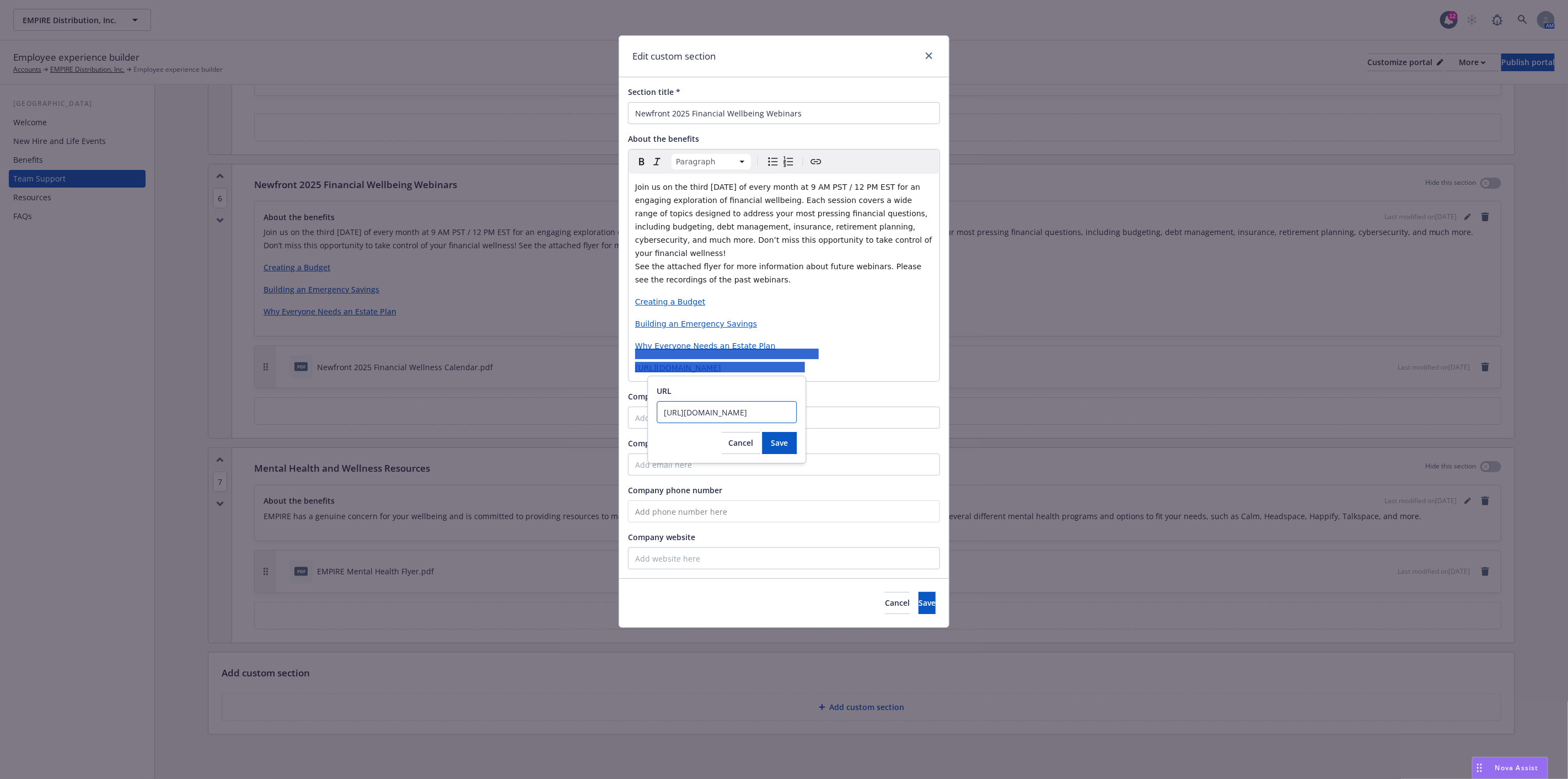
drag, startPoint x: 657, startPoint y: 412, endPoint x: 845, endPoint y: 420, distance: 188.2
click at [845, 420] on body "EMPIRE Distribution, Inc. EMPIRE Distribution, Inc. 12 AM Employee experience b…" at bounding box center [784, 390] width 1568 height 779
drag, startPoint x: 762, startPoint y: 410, endPoint x: 744, endPoint y: 438, distance: 33.3
click at [744, 438] on span "Cancel" at bounding box center [741, 442] width 25 height 11
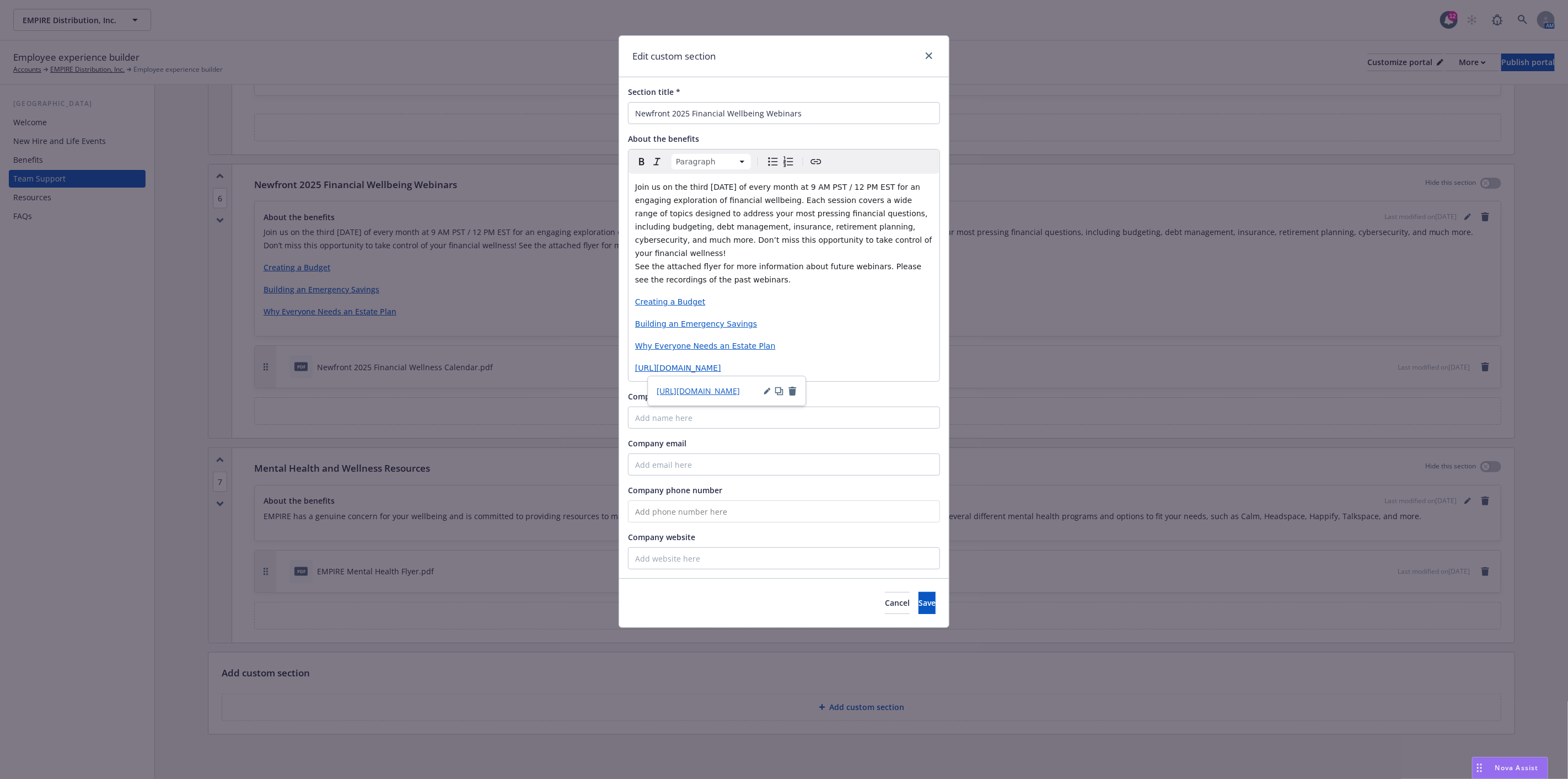
drag, startPoint x: 782, startPoint y: 351, endPoint x: 855, endPoint y: 333, distance: 75.2
click at [855, 339] on p "Why Everyone Needs an Estate Plan" at bounding box center [784, 346] width 298 height 13
drag, startPoint x: 818, startPoint y: 373, endPoint x: 622, endPoint y: 359, distance: 196.5
click at [622, 359] on div "Section title * Newfront 2025 Financial Wellbeing Webinars About the benefits P…" at bounding box center [784, 328] width 330 height 501
click at [688, 297] on span "Creating a Budget" at bounding box center [670, 302] width 70 height 9
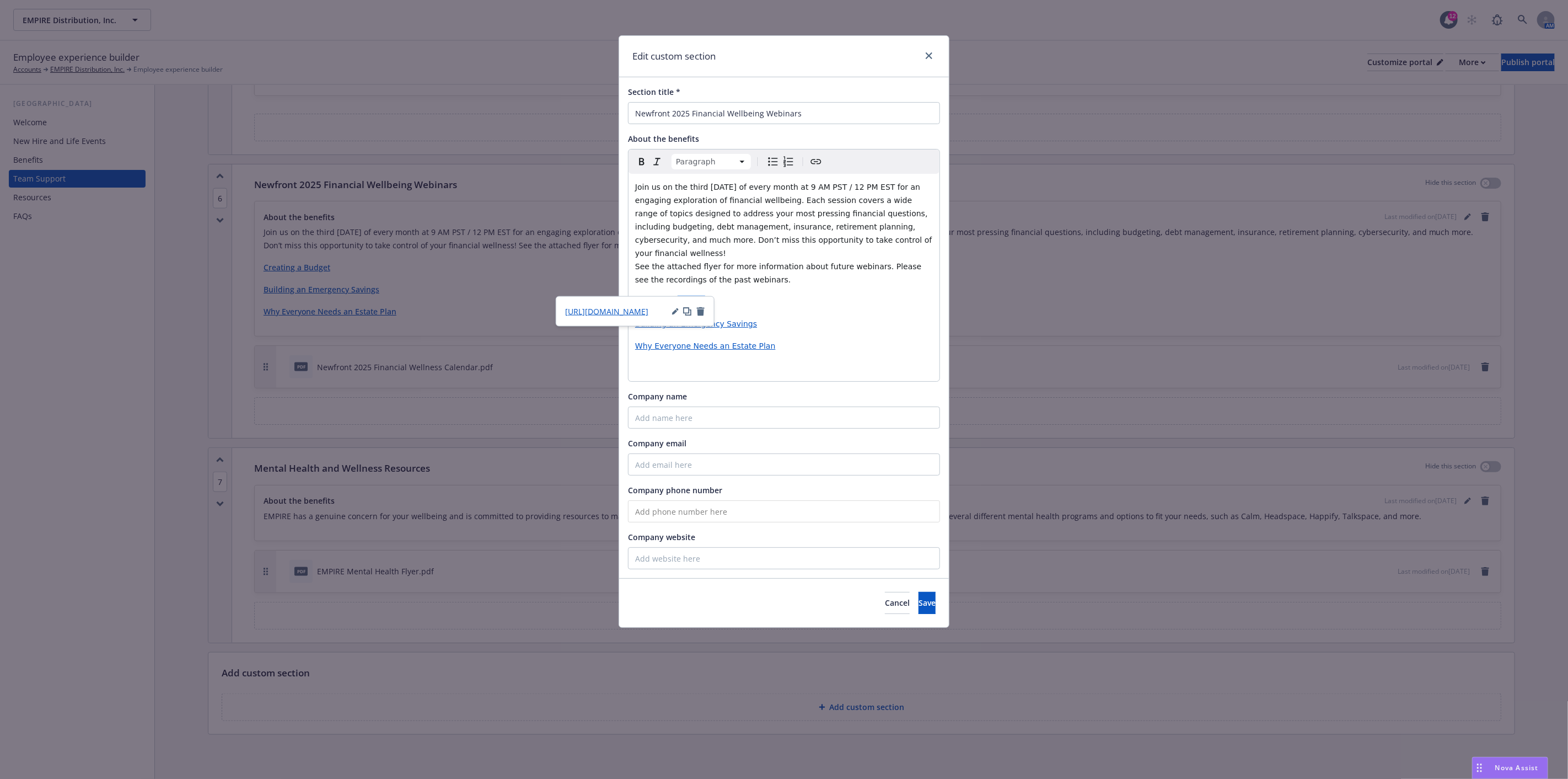
click at [688, 297] on span "Creating a Budget" at bounding box center [670, 302] width 70 height 9
click at [700, 309] on icon "button" at bounding box center [702, 311] width 7 height 7
click at [791, 295] on p "Creating a Budget" at bounding box center [784, 301] width 298 height 13
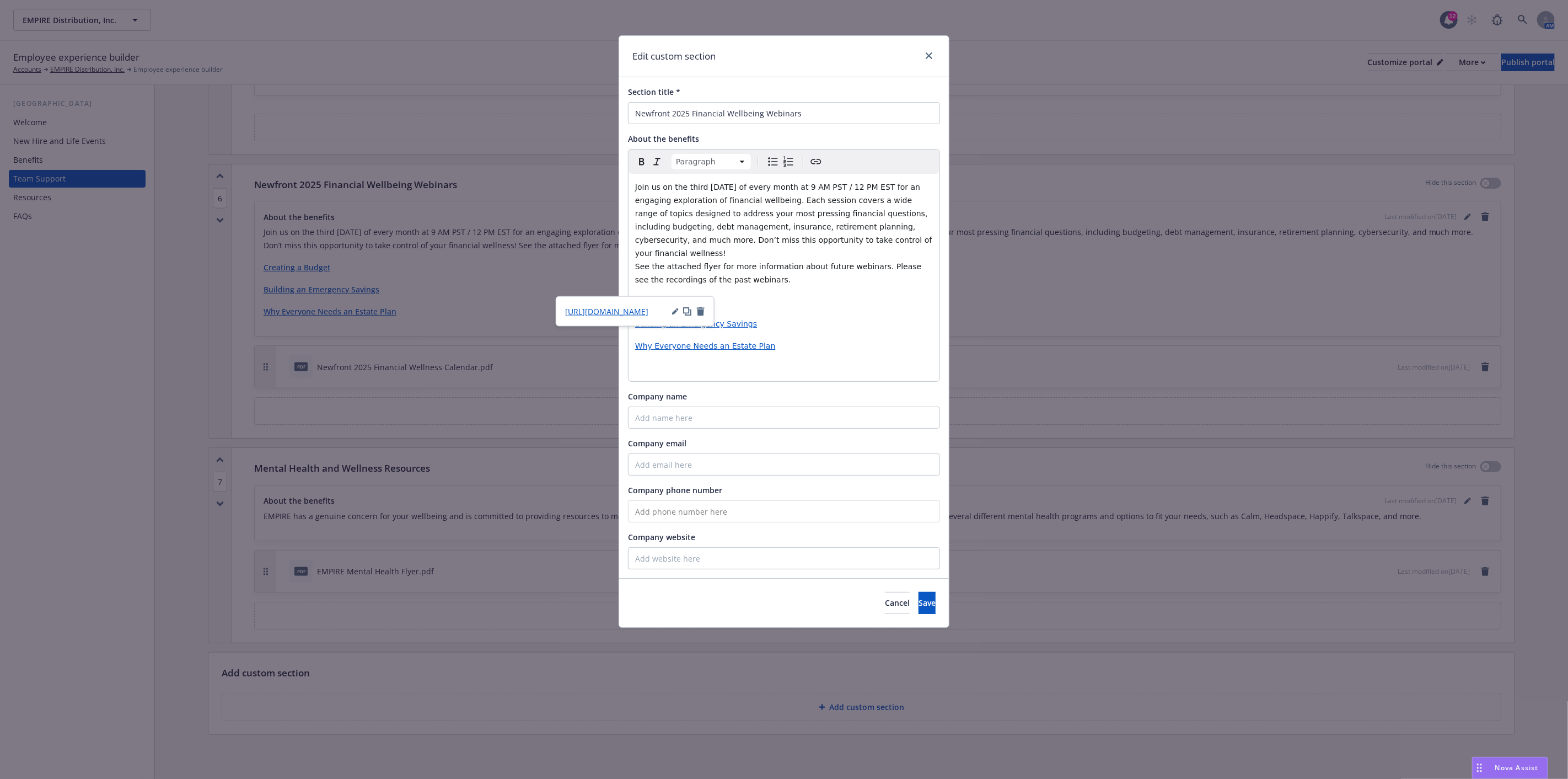
click at [812, 322] on div "Join us on the third Thursday of every month at 9 AM PST / 12 PM EST for an eng…" at bounding box center [784, 277] width 311 height 207
click at [817, 346] on div "Join us on the third Thursday of every month at 9 AM PST / 12 PM EST for an eng…" at bounding box center [784, 277] width 311 height 207
click at [656, 361] on p "editable markdown" at bounding box center [784, 368] width 298 height 13
click at [816, 162] on icon "Create link" at bounding box center [816, 162] width 13 height 13
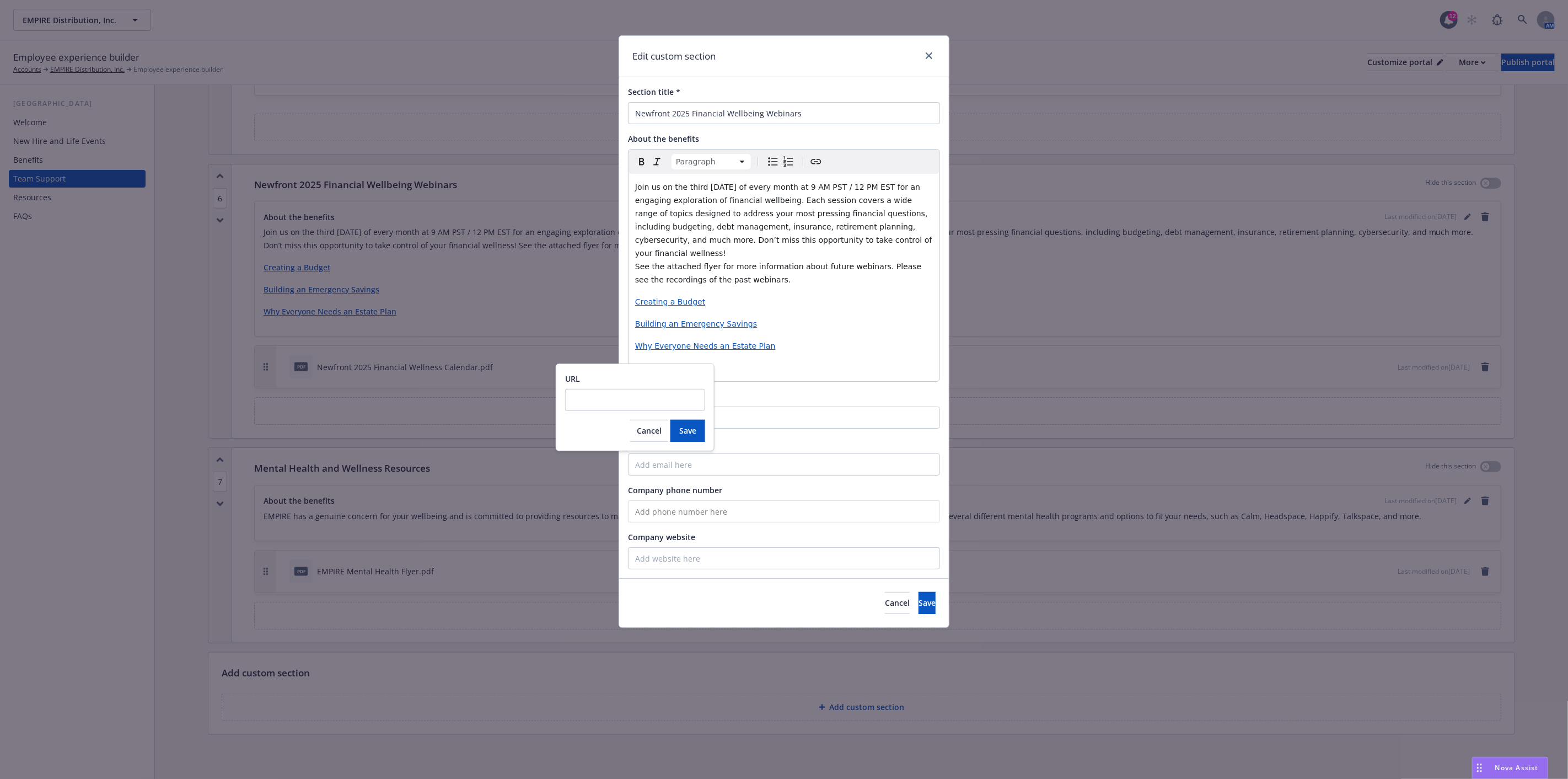
click at [645, 403] on input "URL" at bounding box center [635, 400] width 140 height 22
type input "https://fast.wistia.com/embed/channel/txkebenua4?wchannelid=txkebenua4&wmediaid…"
click at [684, 433] on span "Save" at bounding box center [687, 430] width 17 height 11
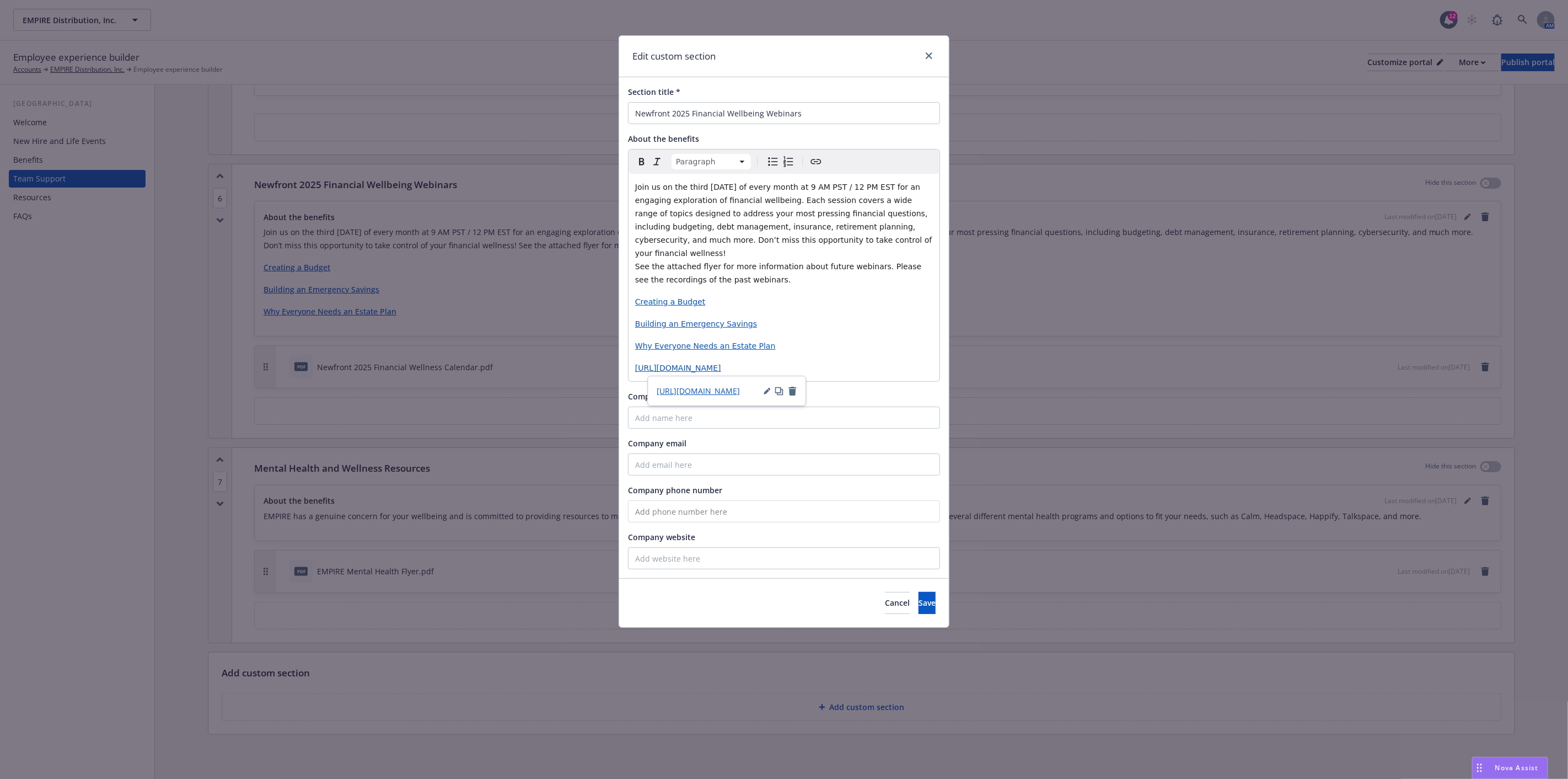
drag, startPoint x: 818, startPoint y: 368, endPoint x: 632, endPoint y: 359, distance: 186.2
click at [632, 359] on div "Join us on the third Thursday of every month at 9 AM PST / 12 PM EST for an eng…" at bounding box center [784, 277] width 311 height 207
click at [765, 388] on icon "button" at bounding box center [767, 391] width 7 height 7
click at [835, 363] on p "https://fast.wistia.com/embed/channel/txkebenua4?wchannelid=txkebenua4&wmediaid…" at bounding box center [784, 368] width 298 height 13
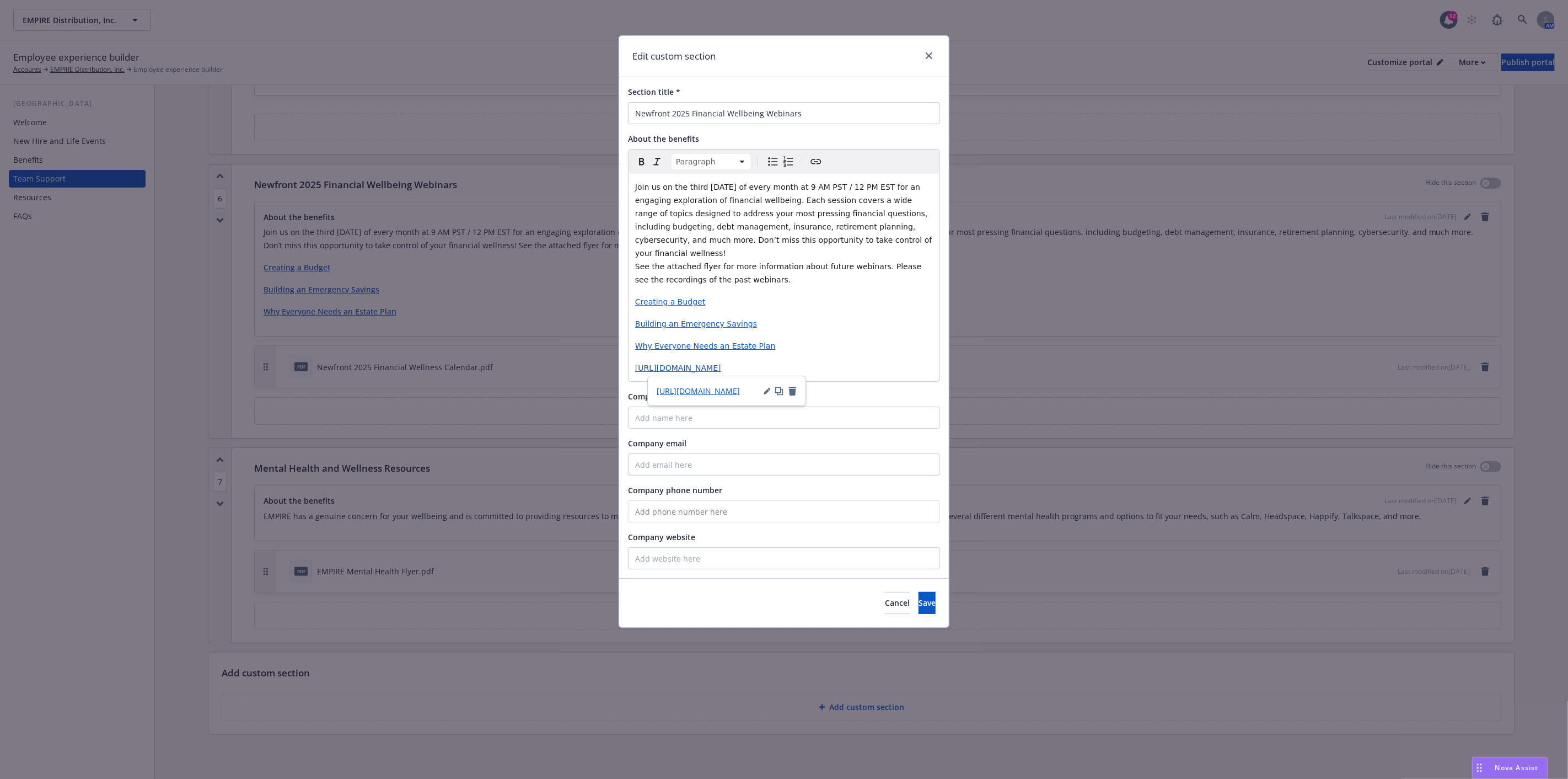
drag, startPoint x: 814, startPoint y: 369, endPoint x: 632, endPoint y: 355, distance: 182.5
click at [632, 355] on div "Join us on the third Thursday of every month at 9 AM PST / 12 PM EST for an eng…" at bounding box center [784, 277] width 311 height 207
click at [816, 160] on icon "Create link" at bounding box center [816, 162] width 13 height 13
click at [740, 438] on span "Cancel" at bounding box center [741, 442] width 25 height 11
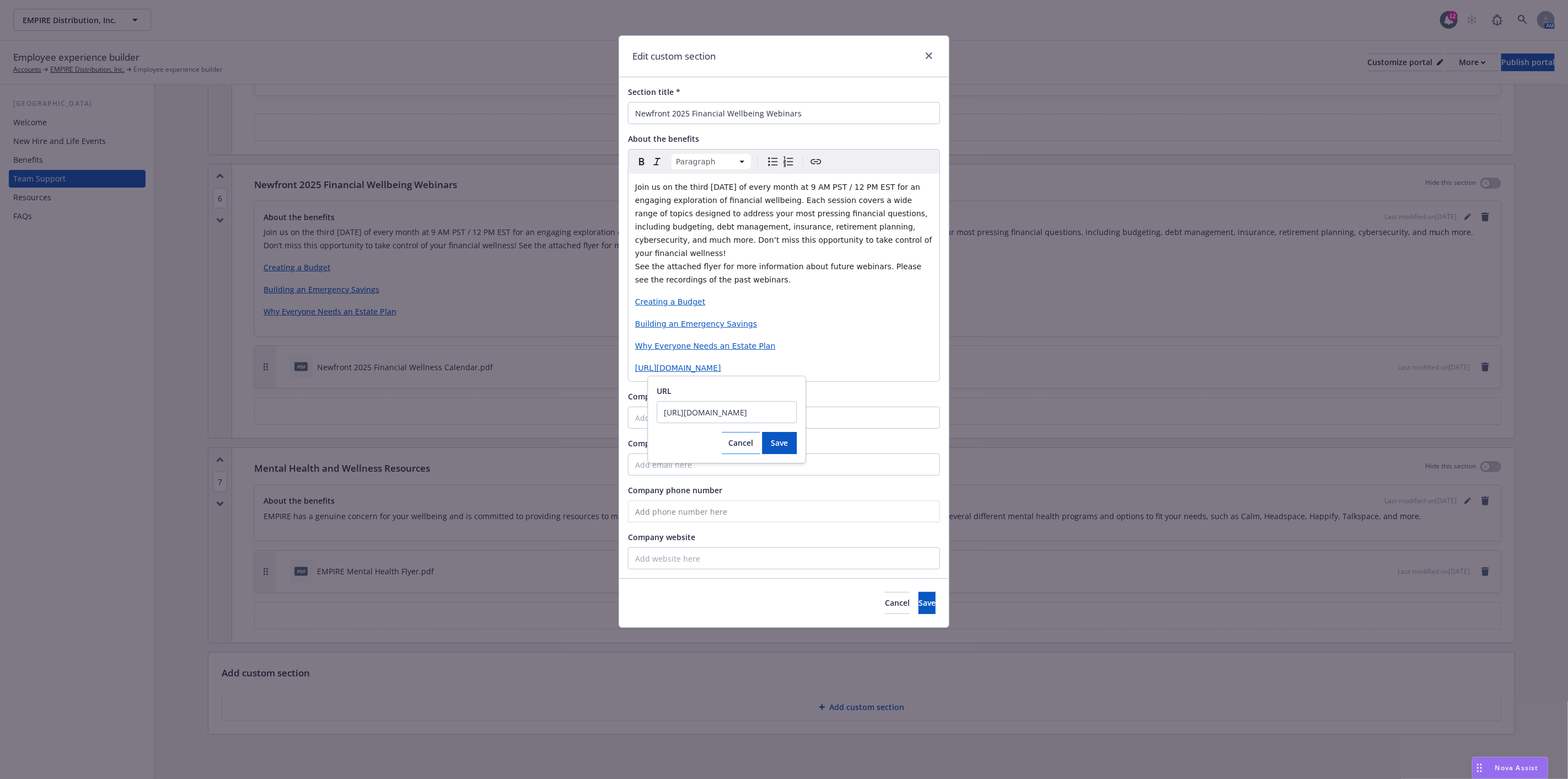
scroll to position [0, 0]
click at [821, 372] on p "https://fast.wistia.com/embed/channel/txkebenua4?wchannelid=txkebenua4&wmediaid…" at bounding box center [784, 368] width 298 height 13
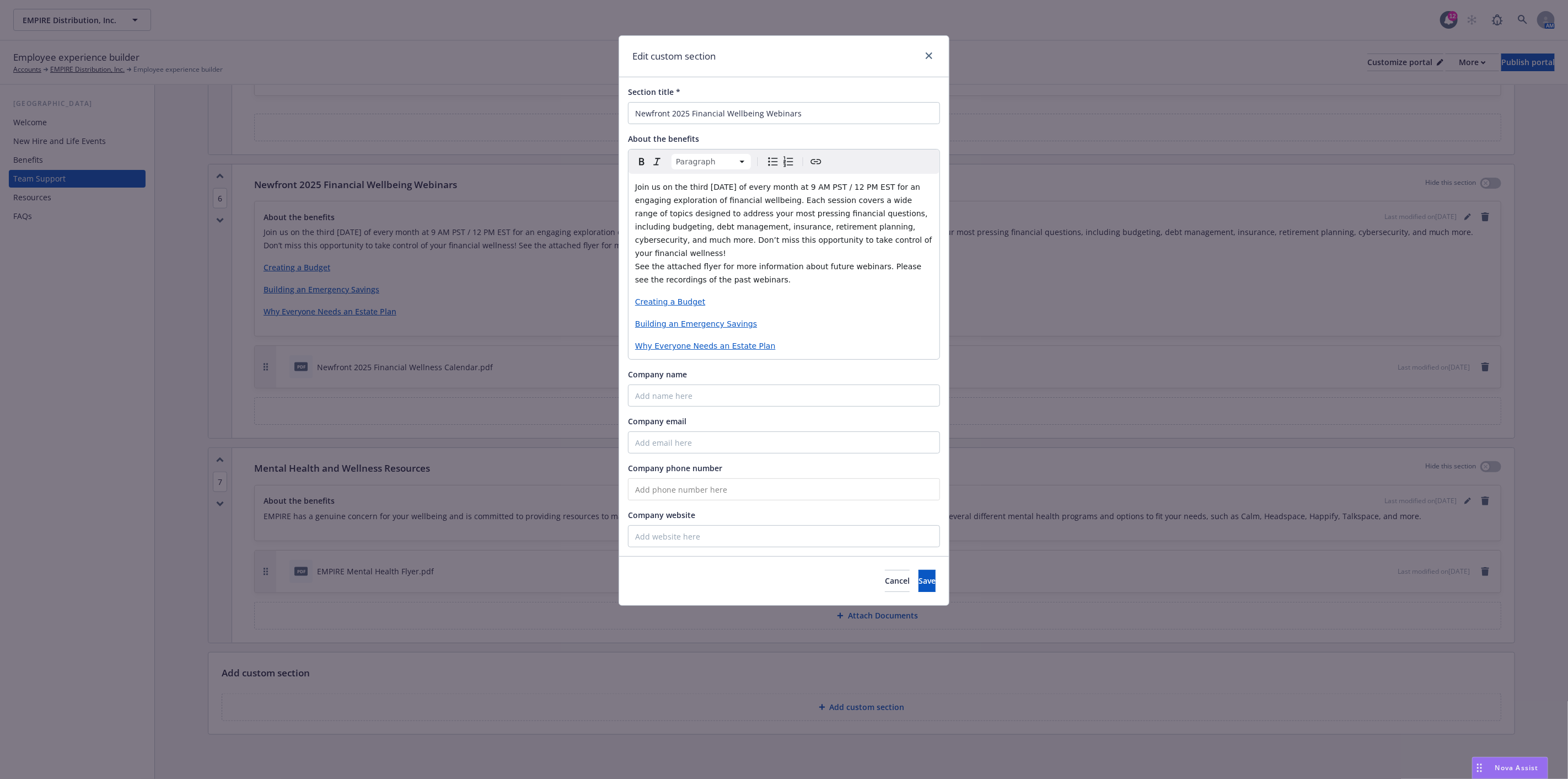
click at [668, 297] on span "Creating a Budget" at bounding box center [670, 302] width 70 height 9
drag, startPoint x: 707, startPoint y: 289, endPoint x: 622, endPoint y: 293, distance: 85.1
click at [622, 293] on div "Section title * Newfront 2025 Financial Wellbeing Webinars About the benefits P…" at bounding box center [784, 316] width 330 height 479
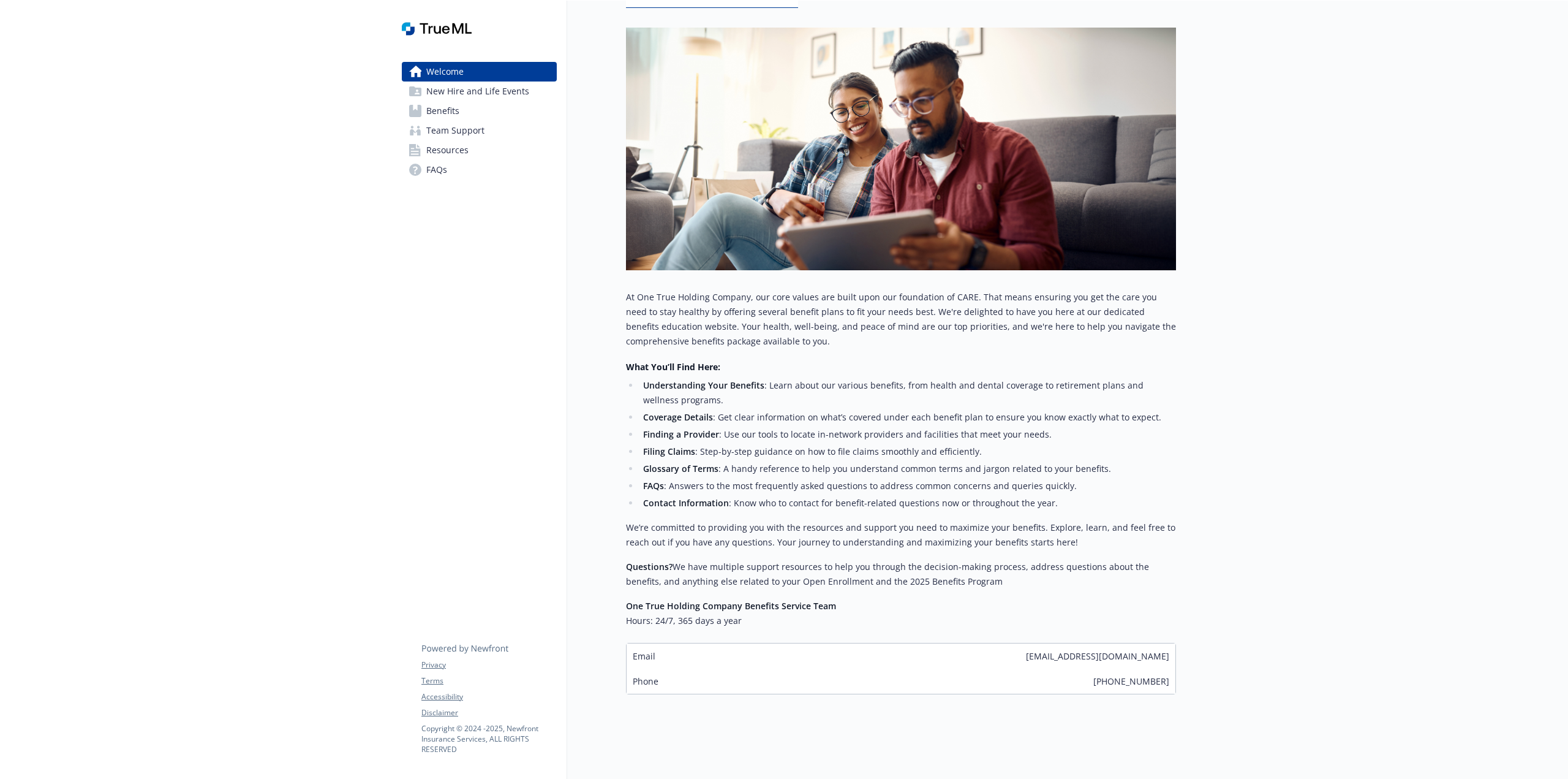
scroll to position [162, 0]
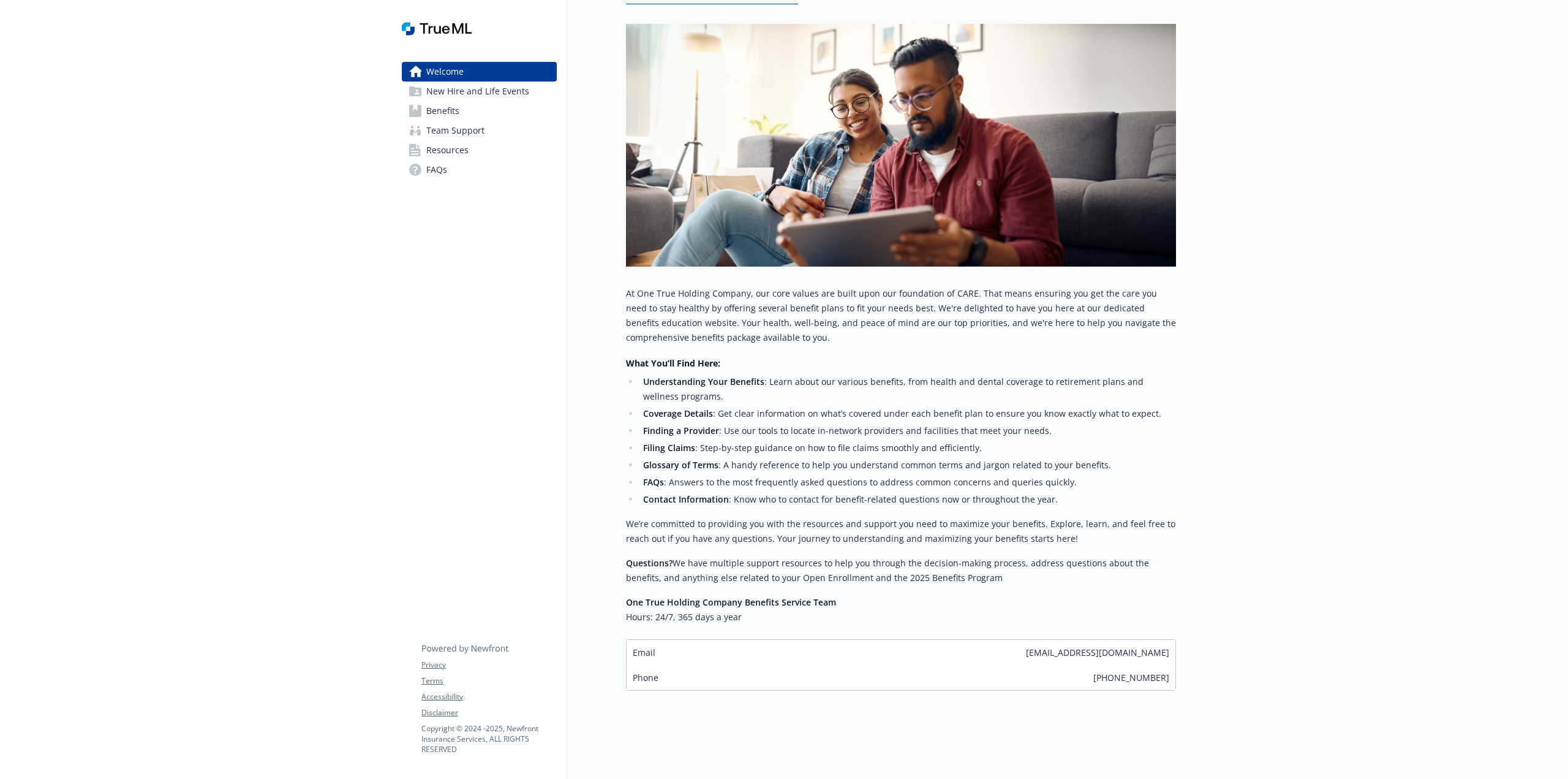
click at [958, 644] on div "Email othc@answers.newfront.com" at bounding box center [900, 652] width 549 height 25
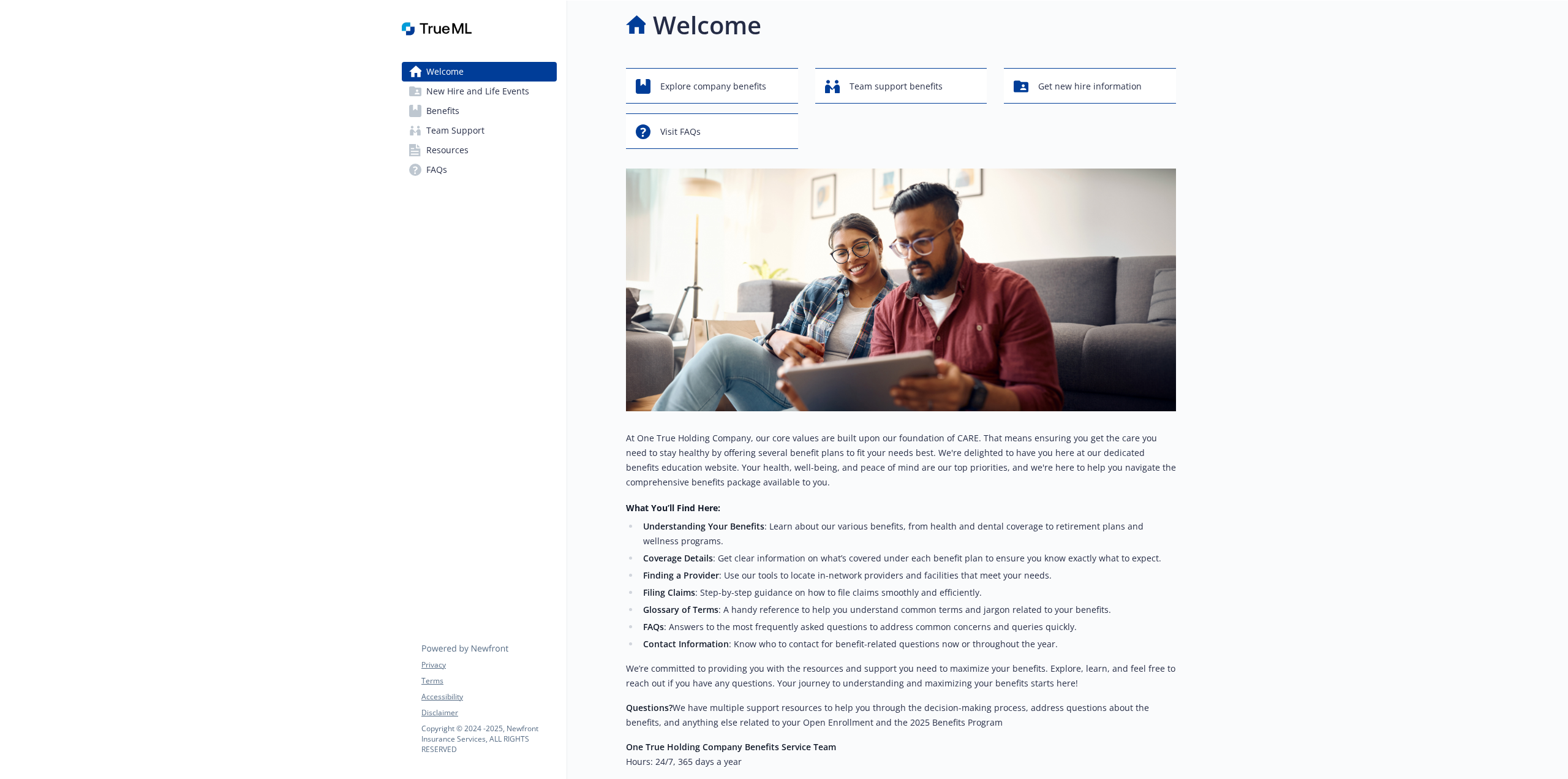
scroll to position [0, 0]
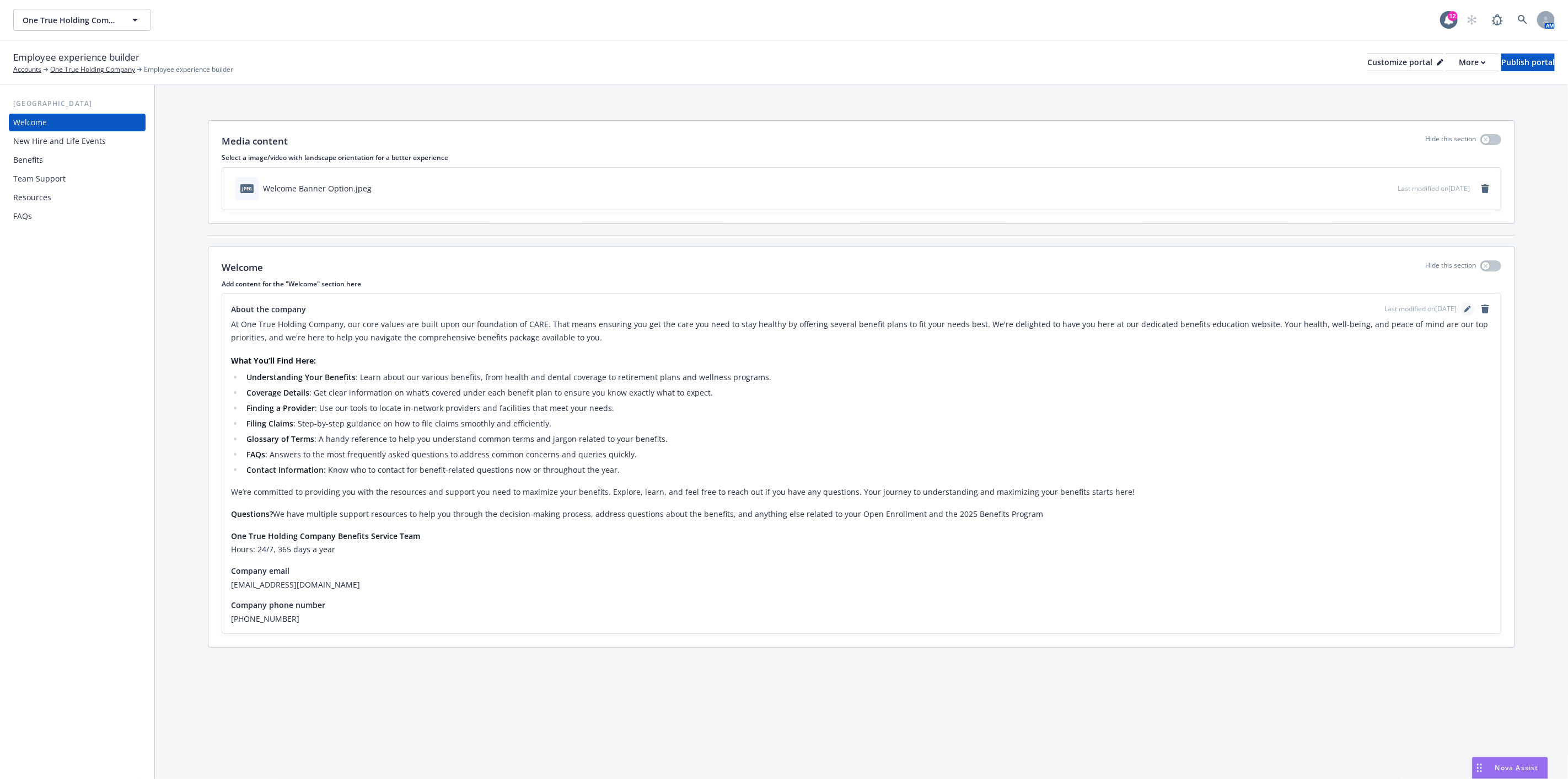
click at [1471, 309] on link "editPencil" at bounding box center [1467, 309] width 13 height 13
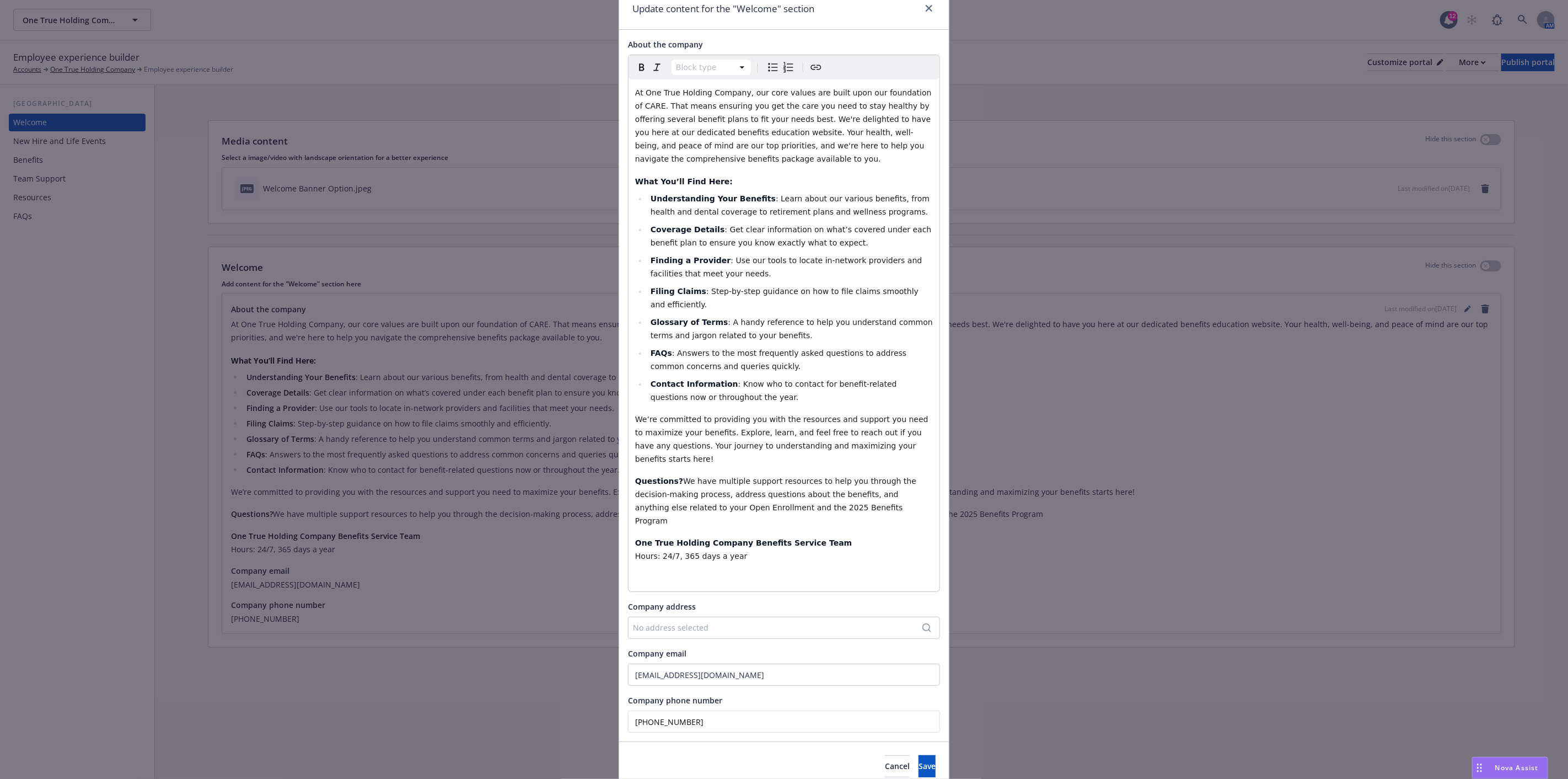
scroll to position [68, 0]
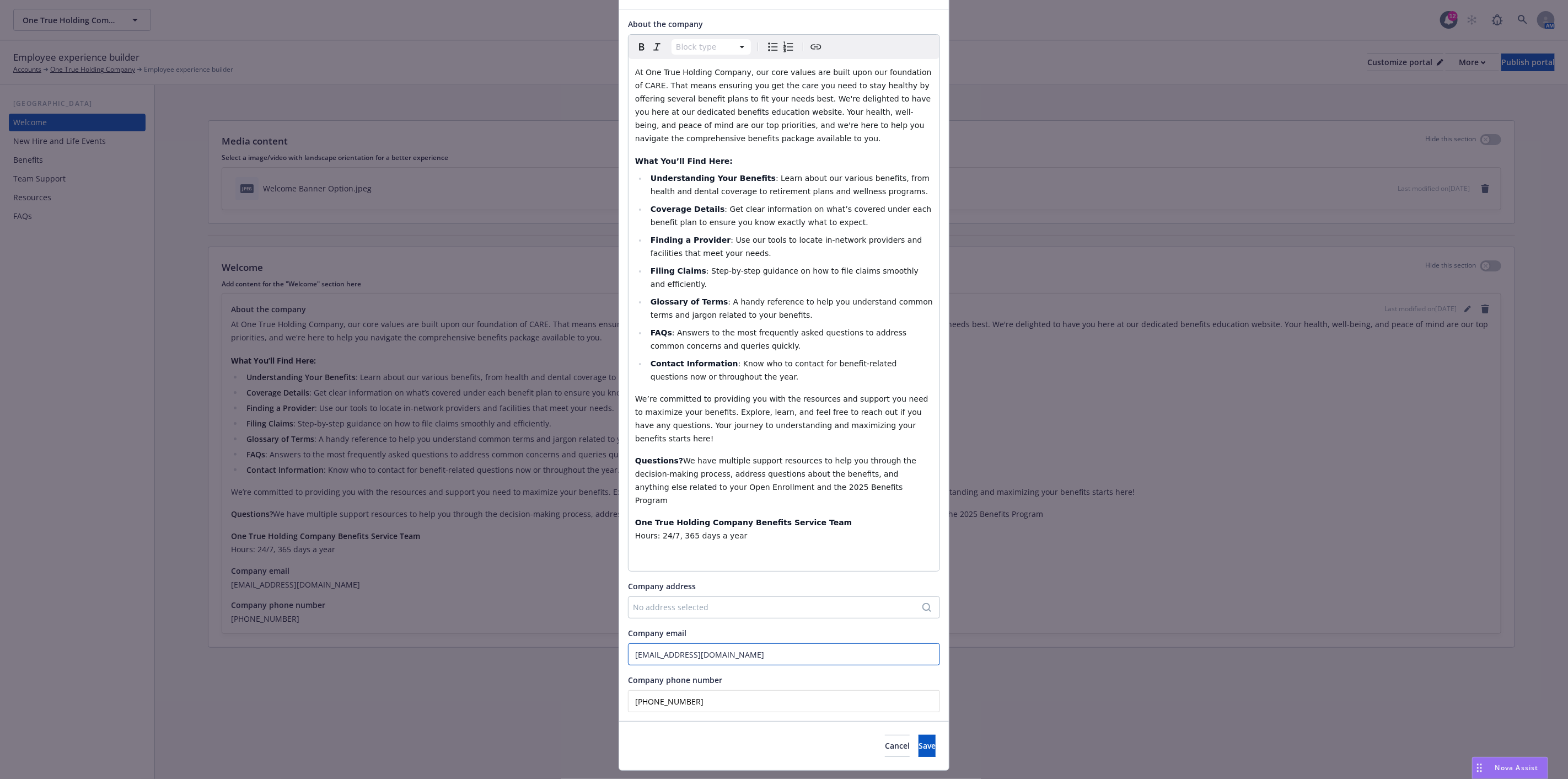
drag, startPoint x: 757, startPoint y: 624, endPoint x: 571, endPoint y: 618, distance: 186.1
click at [571, 618] on div "Update content for the "Welcome" section About the company Block type Paragraph…" at bounding box center [784, 390] width 1568 height 779
paste input "truemlbenefits"
type input "truemlbenefits@answers.newfront.com"
click at [918, 740] on span "Save" at bounding box center [926, 745] width 17 height 11
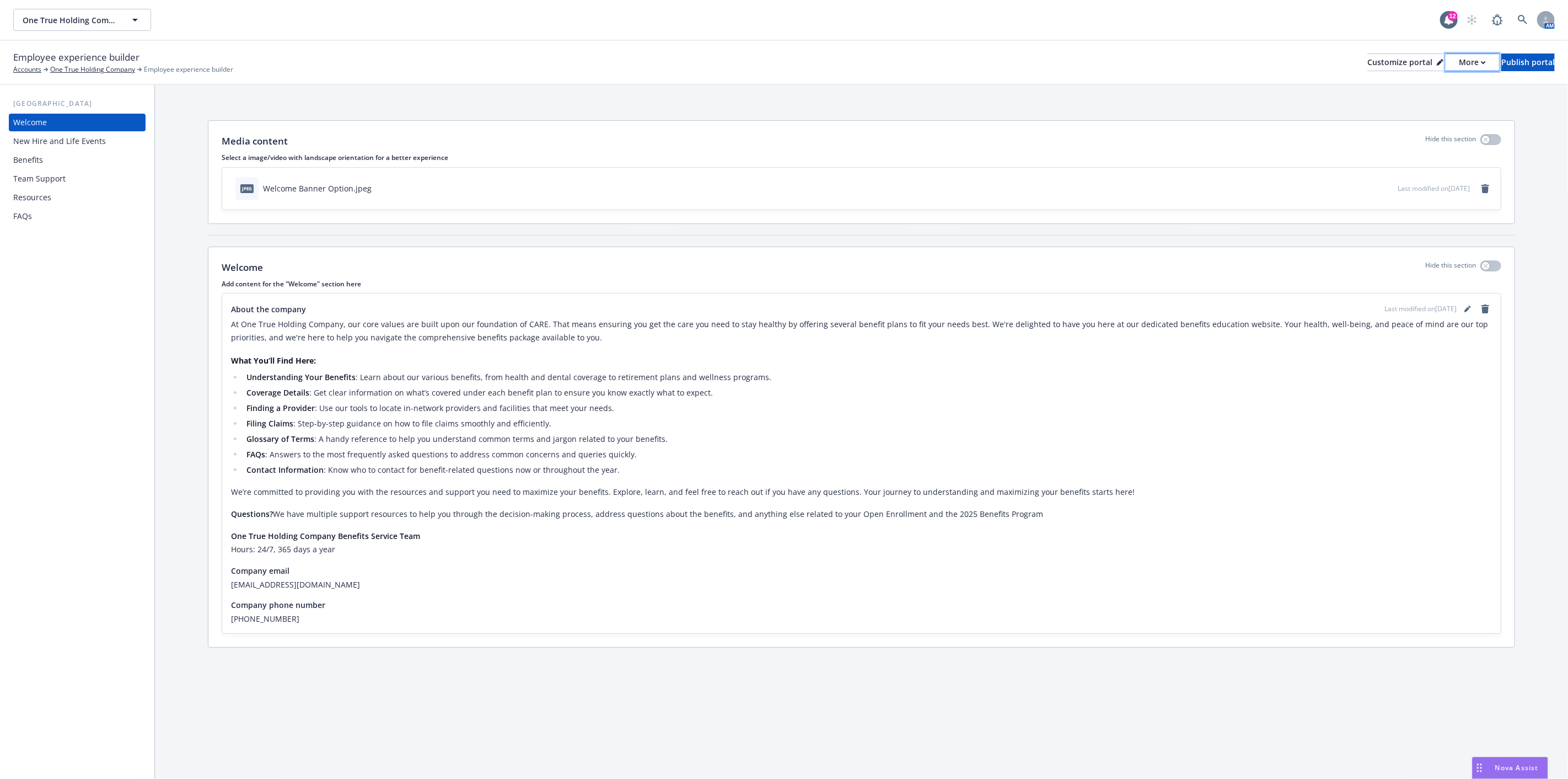
click at [1459, 58] on div "More" at bounding box center [1472, 62] width 27 height 16
click at [1231, 80] on div "Employee experience builder Accounts One True Holding Company Employee experien…" at bounding box center [784, 63] width 1568 height 44
click at [1502, 54] on div "Publish portal" at bounding box center [1527, 62] width 53 height 16
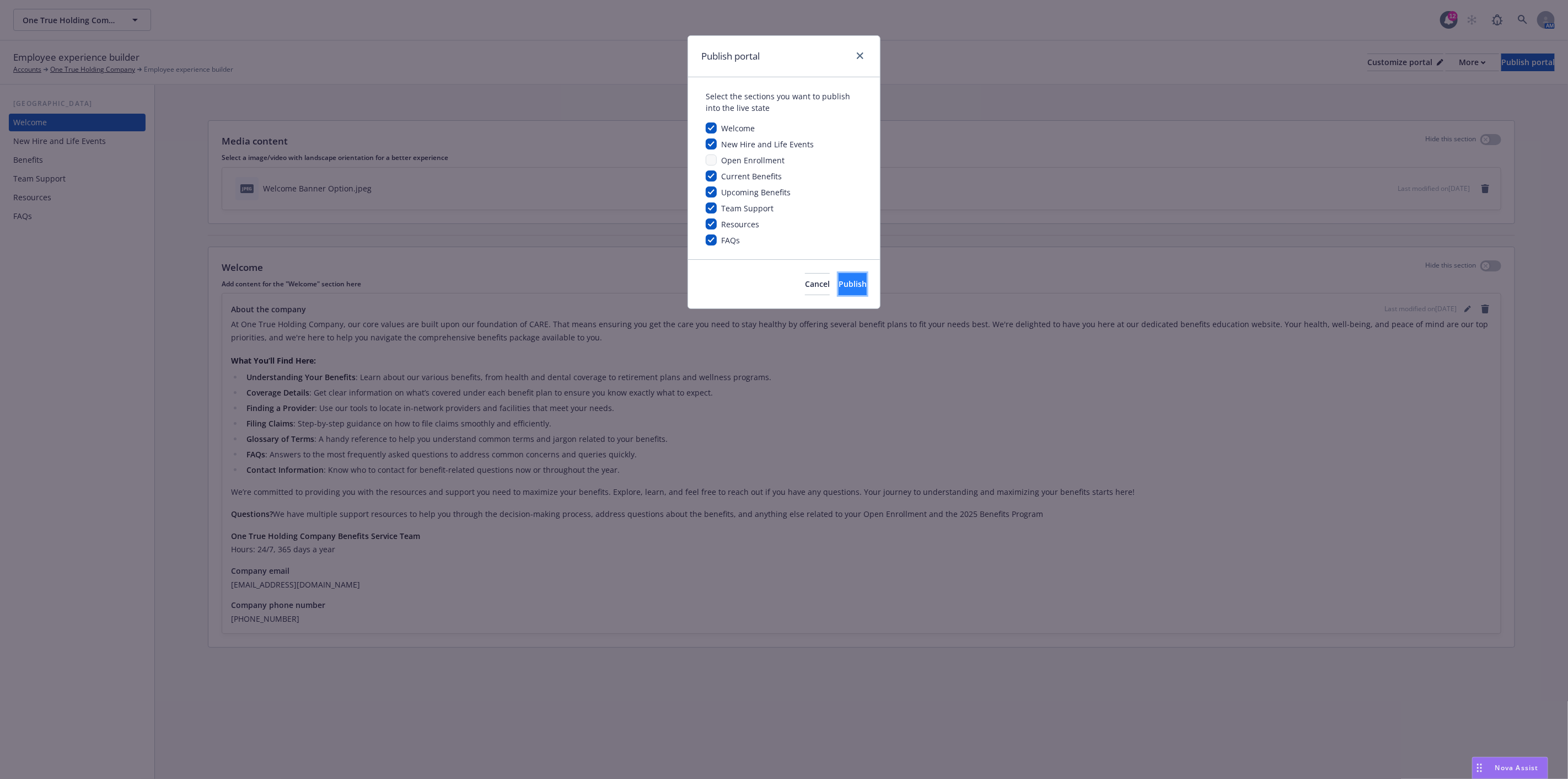
click at [839, 288] on span "Publish" at bounding box center [853, 284] width 28 height 11
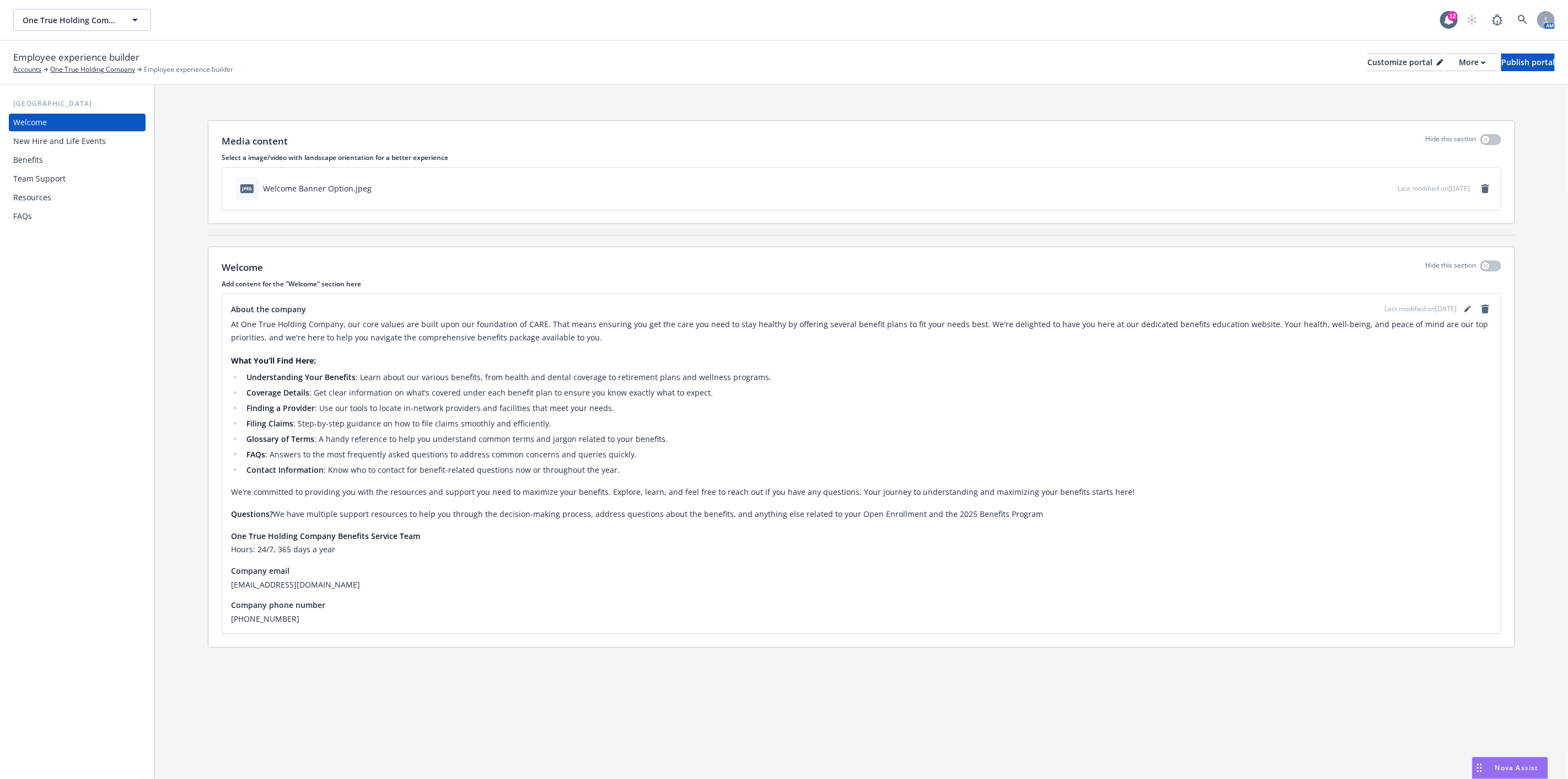
click at [48, 135] on div "New Hire and Life Events" at bounding box center [59, 141] width 93 height 18
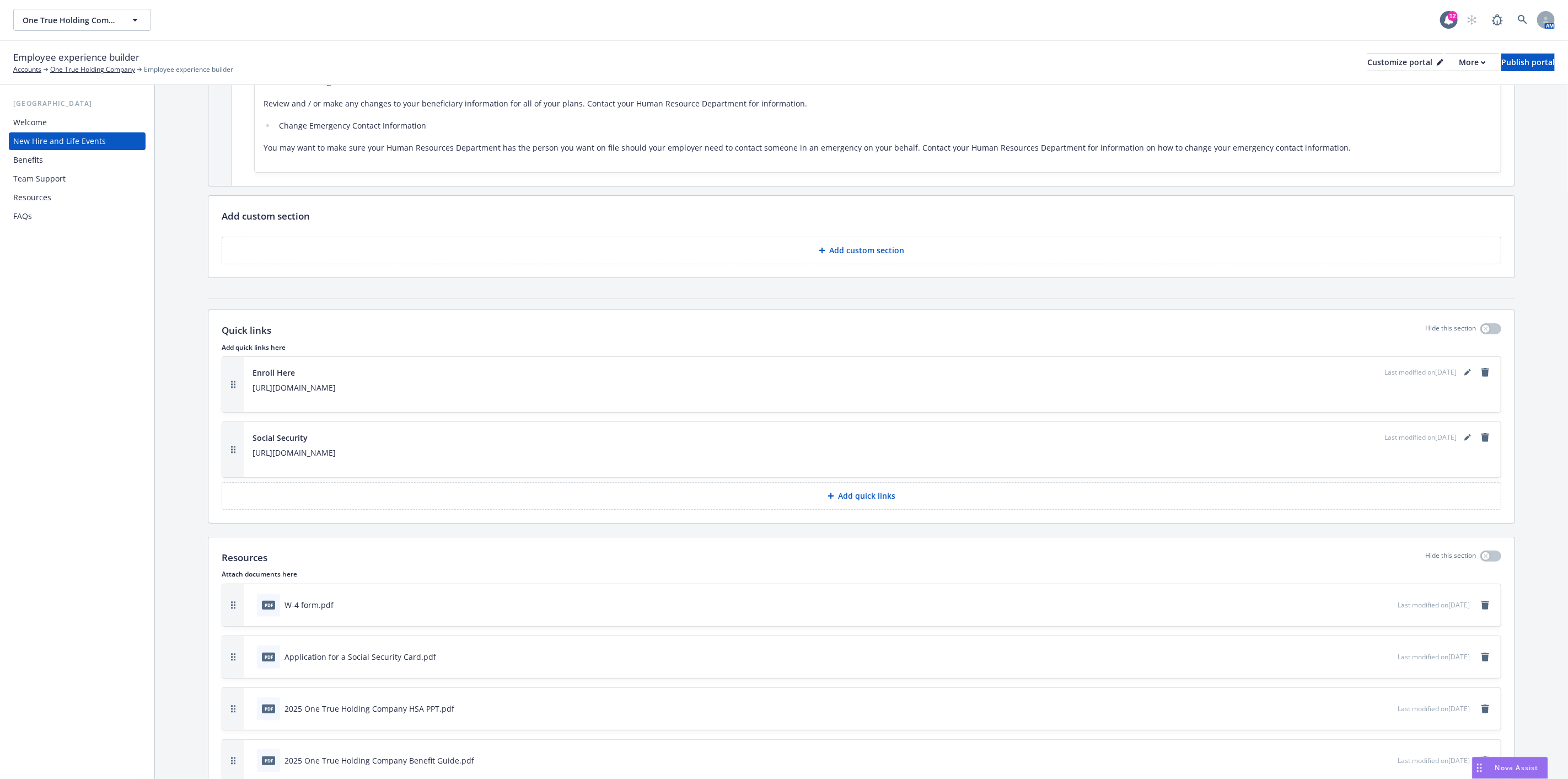
scroll to position [3777, 0]
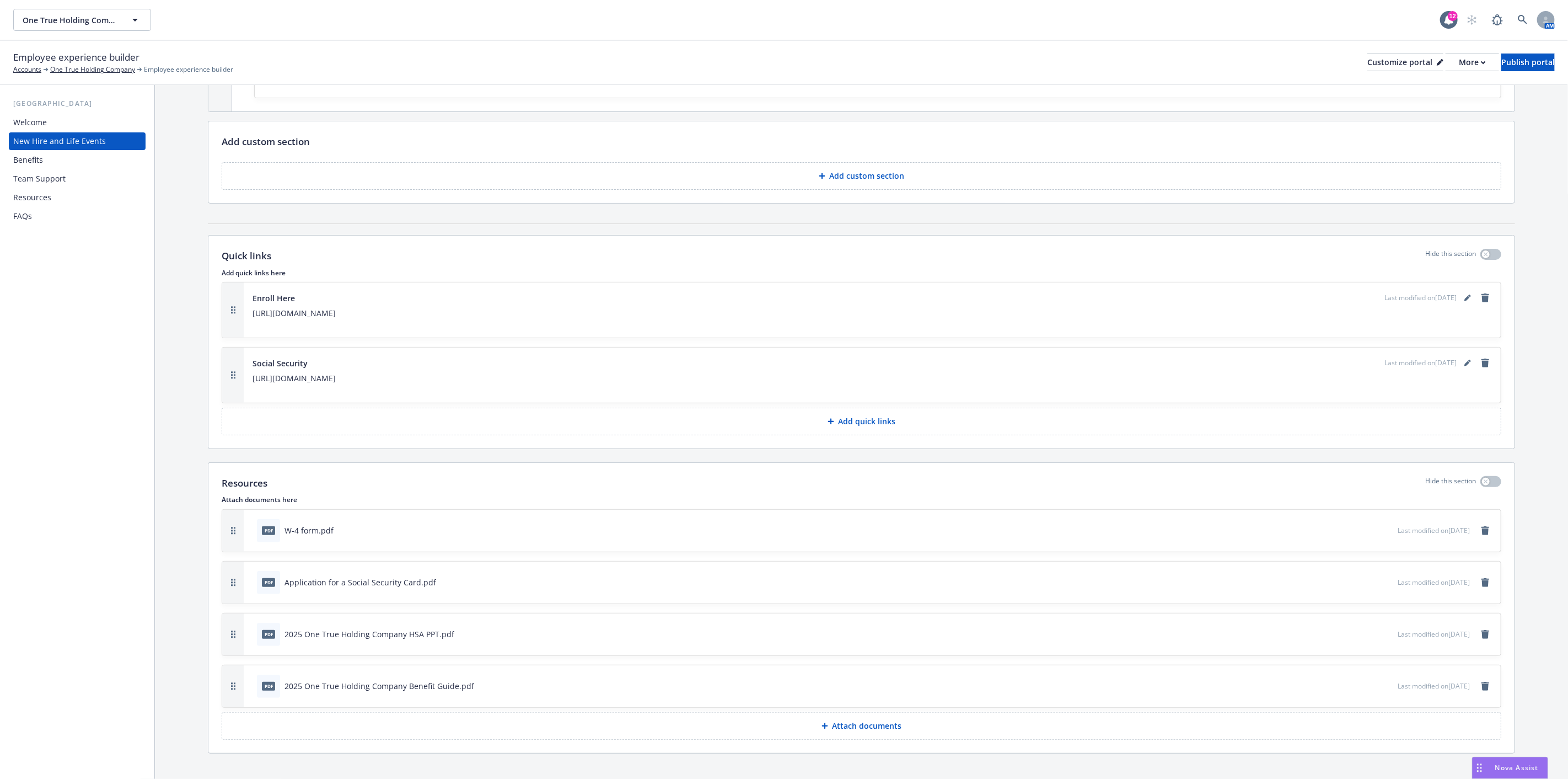
click at [39, 162] on div "Benefits" at bounding box center [28, 160] width 30 height 18
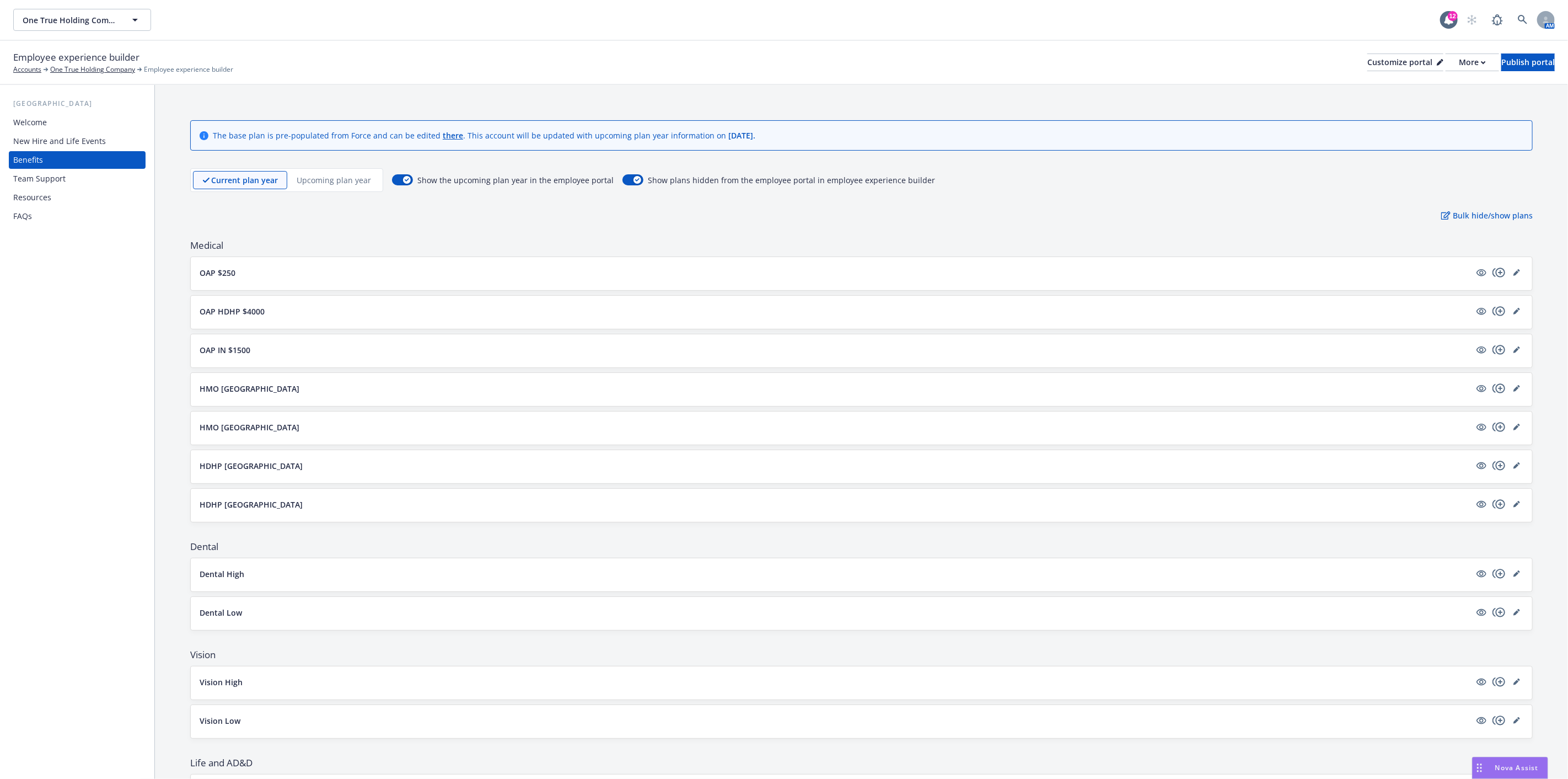
click at [53, 180] on div "Team Support" at bounding box center [39, 178] width 53 height 18
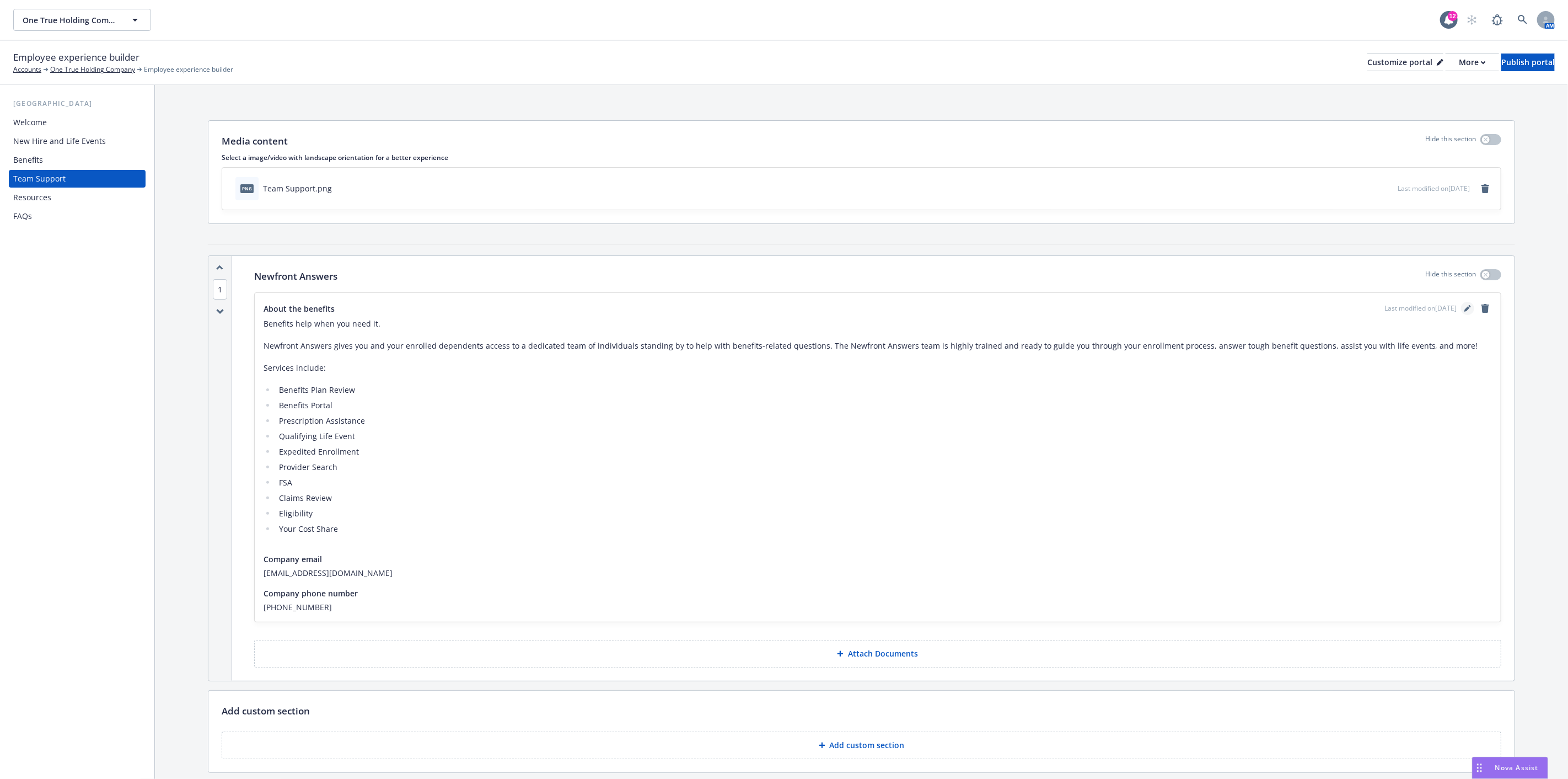
click at [1464, 309] on icon "editPencil" at bounding box center [1467, 308] width 7 height 7
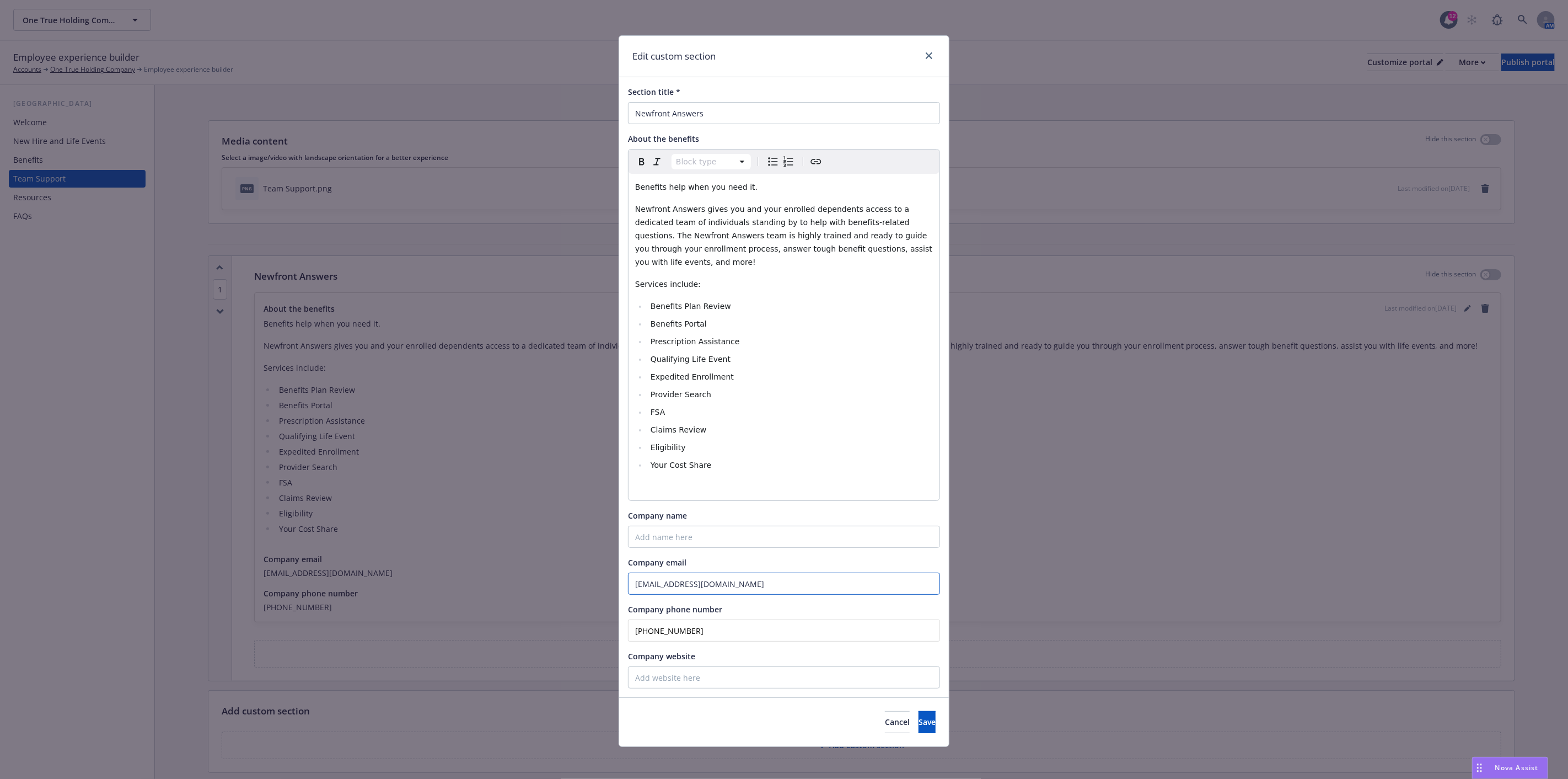
drag, startPoint x: 771, startPoint y: 574, endPoint x: 587, endPoint y: 565, distance: 184.2
click at [587, 565] on div "Edit custom section Section title * Newfront Answers About the benefits Block t…" at bounding box center [784, 390] width 1568 height 779
paste input "truemlbenefits"
type input "truemlbenefits@answers.newfront.com"
click at [918, 716] on span "Save" at bounding box center [926, 721] width 17 height 11
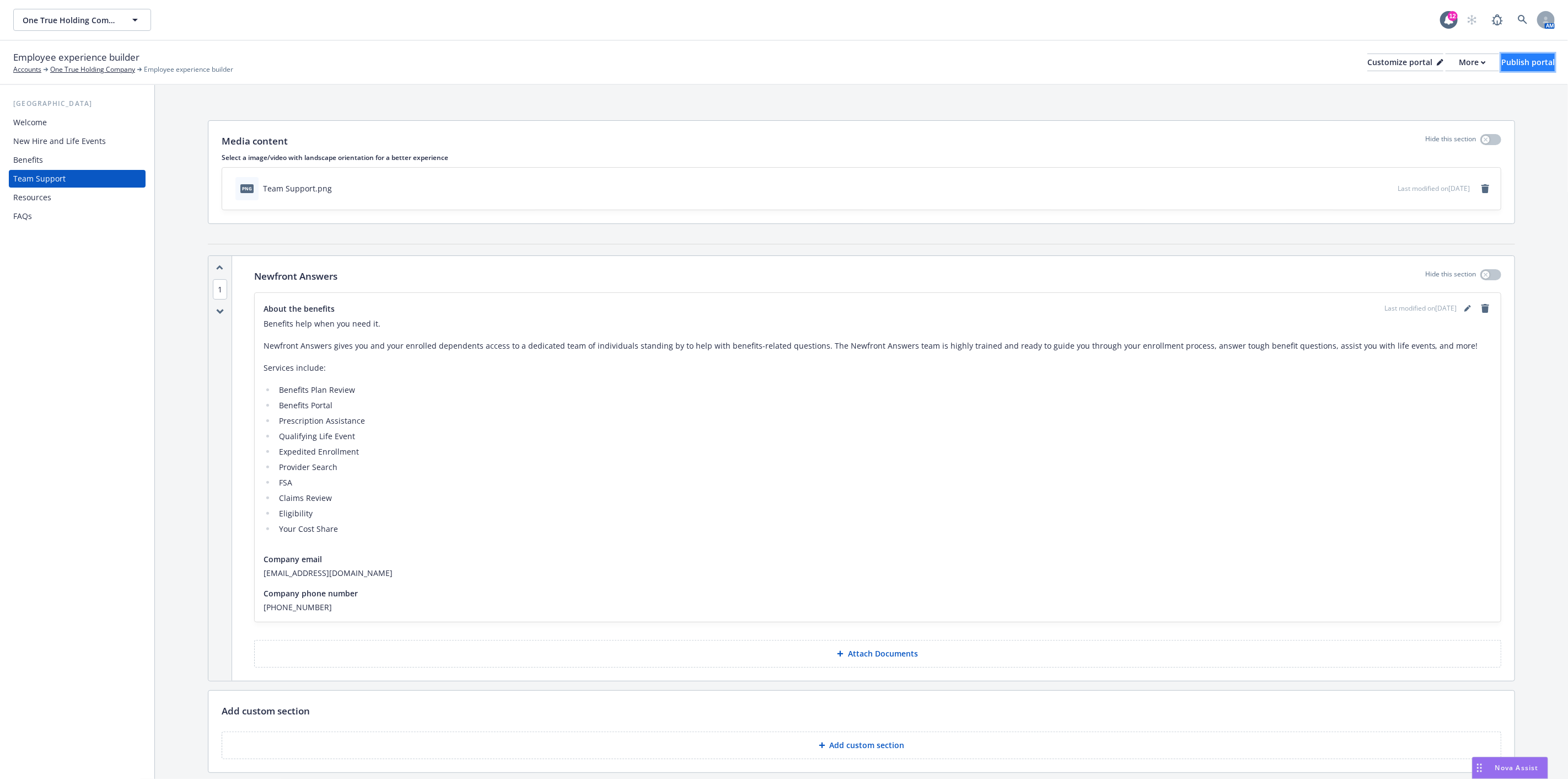
click at [1501, 55] on div "Publish portal" at bounding box center [1527, 62] width 53 height 16
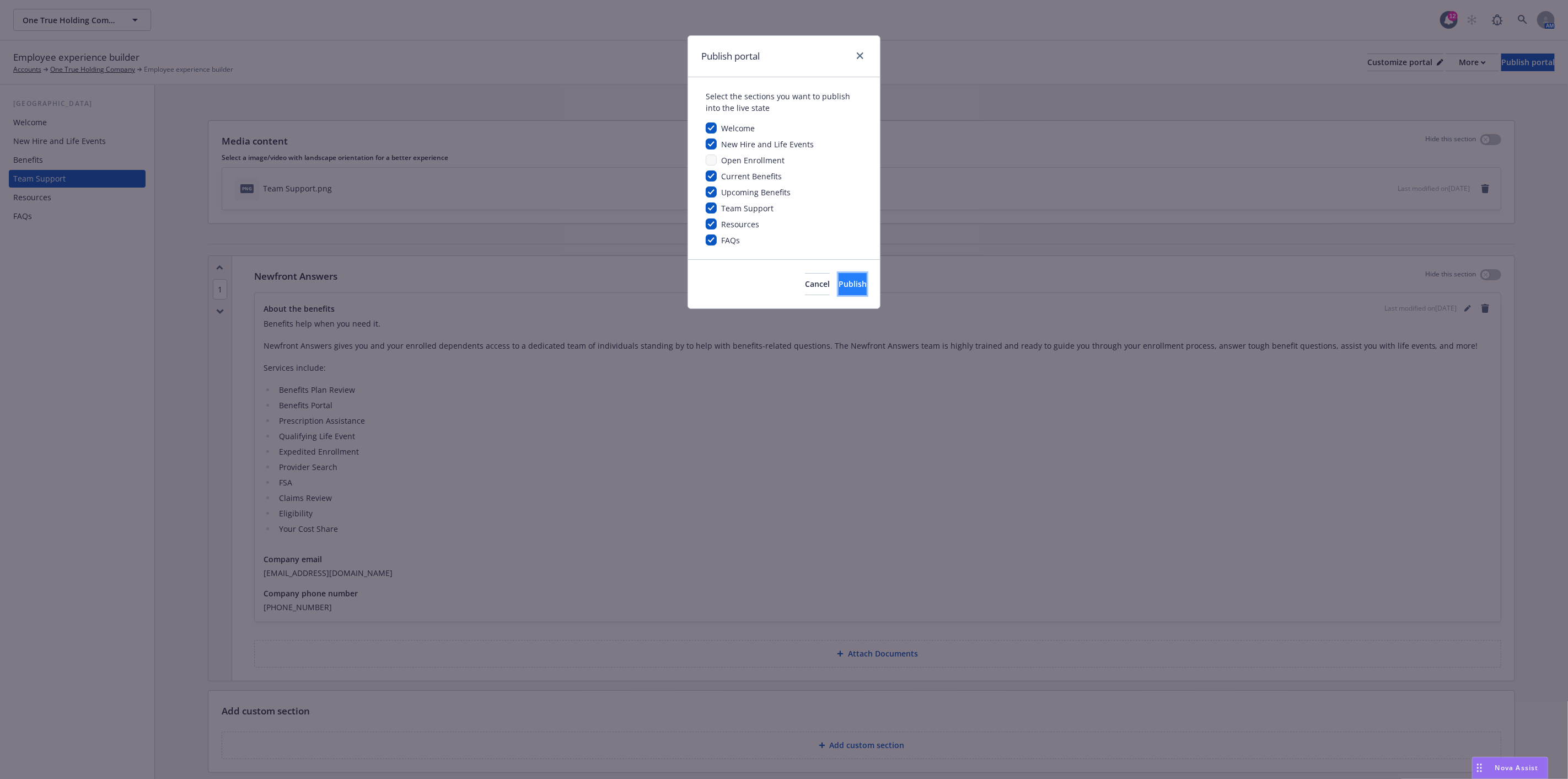
click at [841, 282] on span "Publish" at bounding box center [853, 284] width 28 height 11
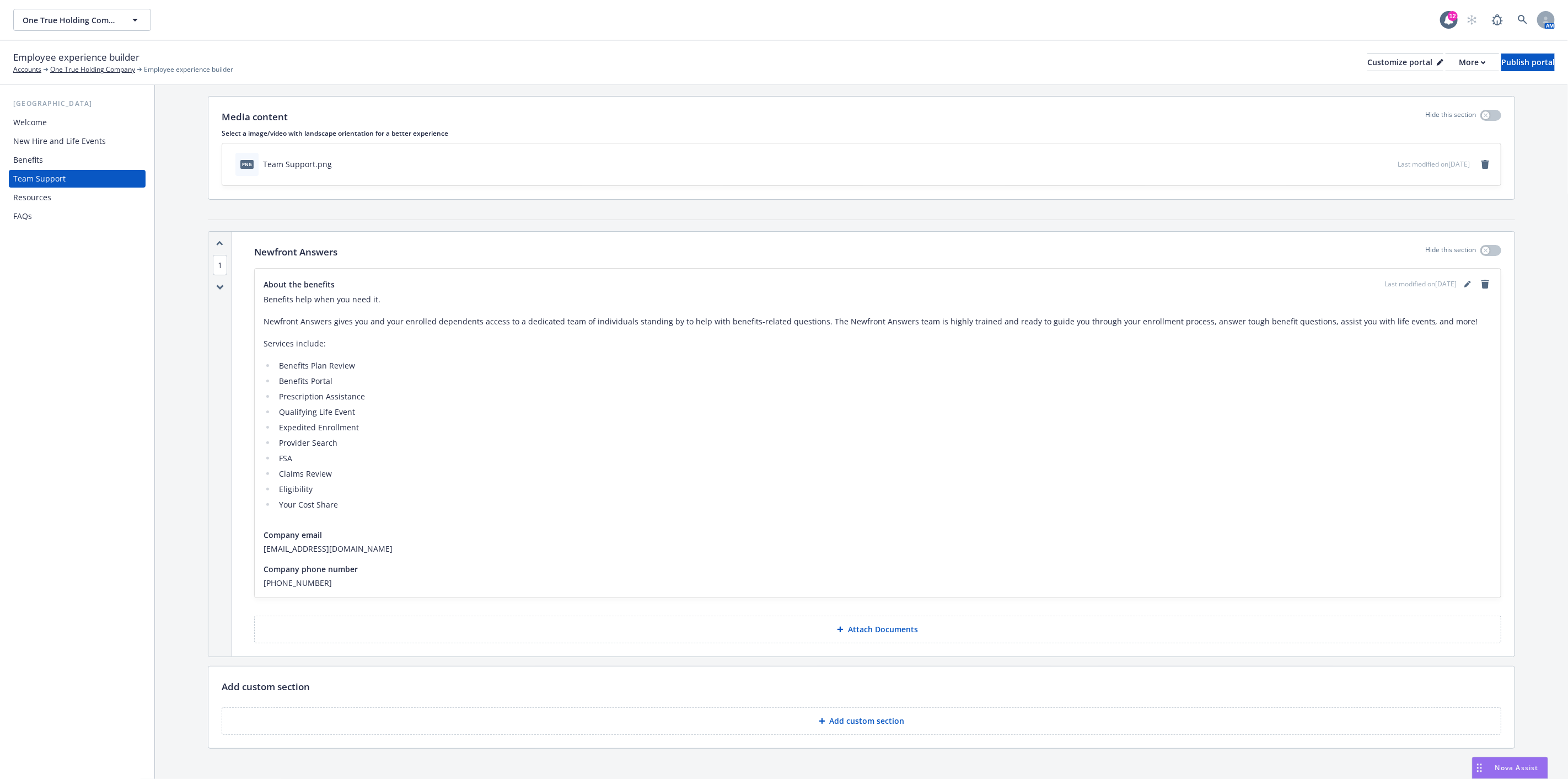
scroll to position [38, 0]
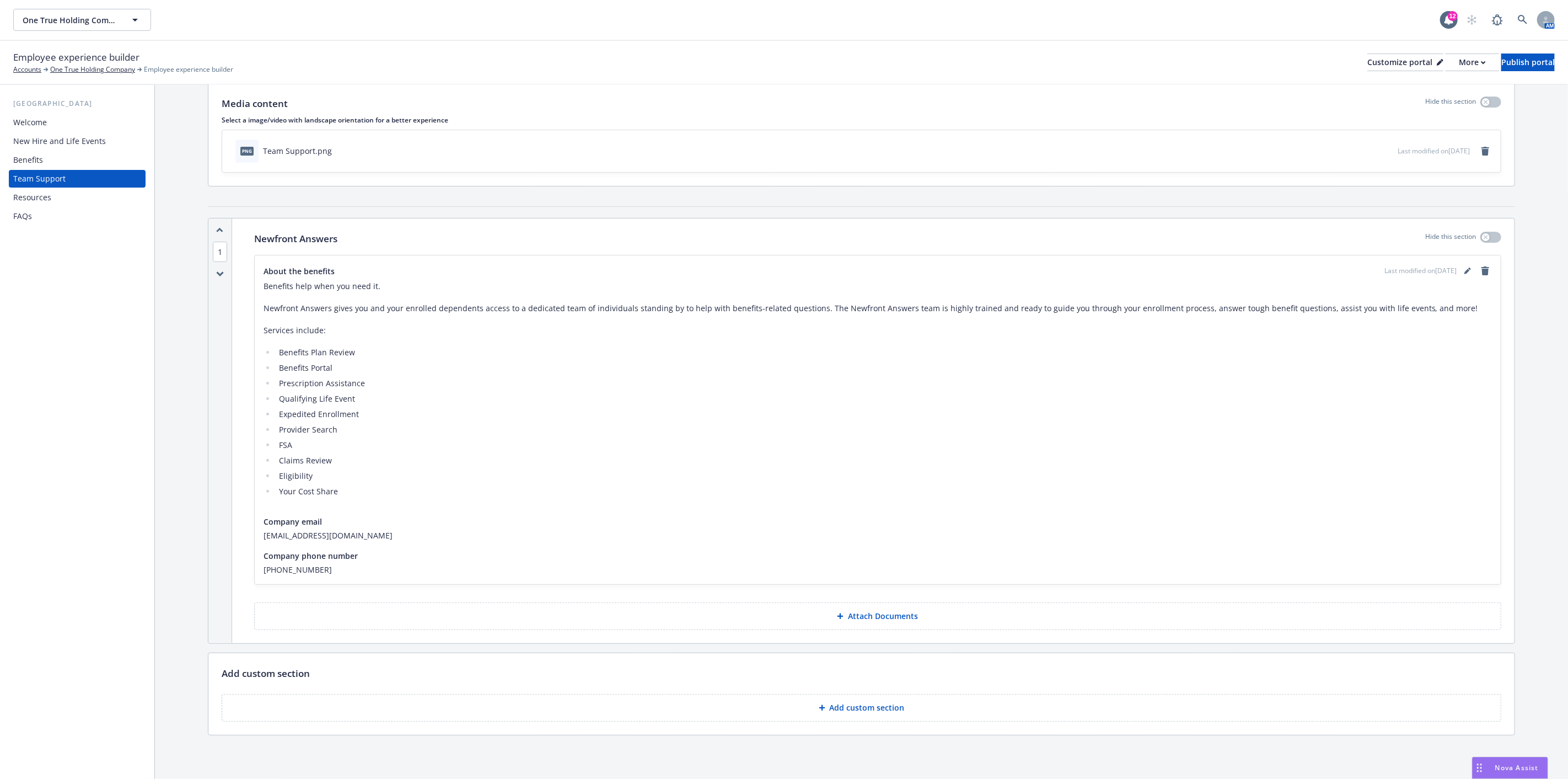
click at [47, 192] on div "Resources" at bounding box center [32, 197] width 38 height 18
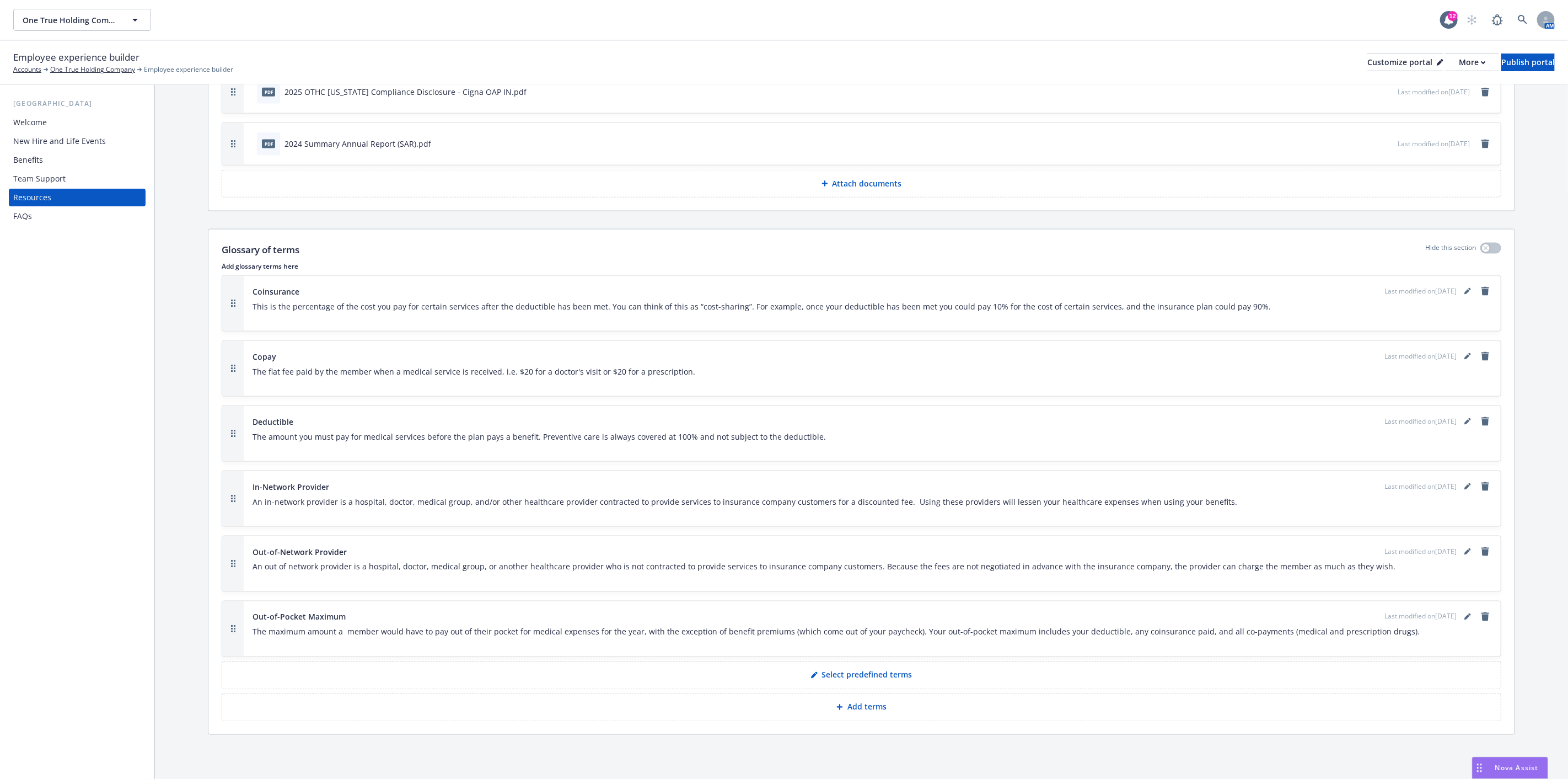
scroll to position [1297, 0]
